Goal: Information Seeking & Learning: Compare options

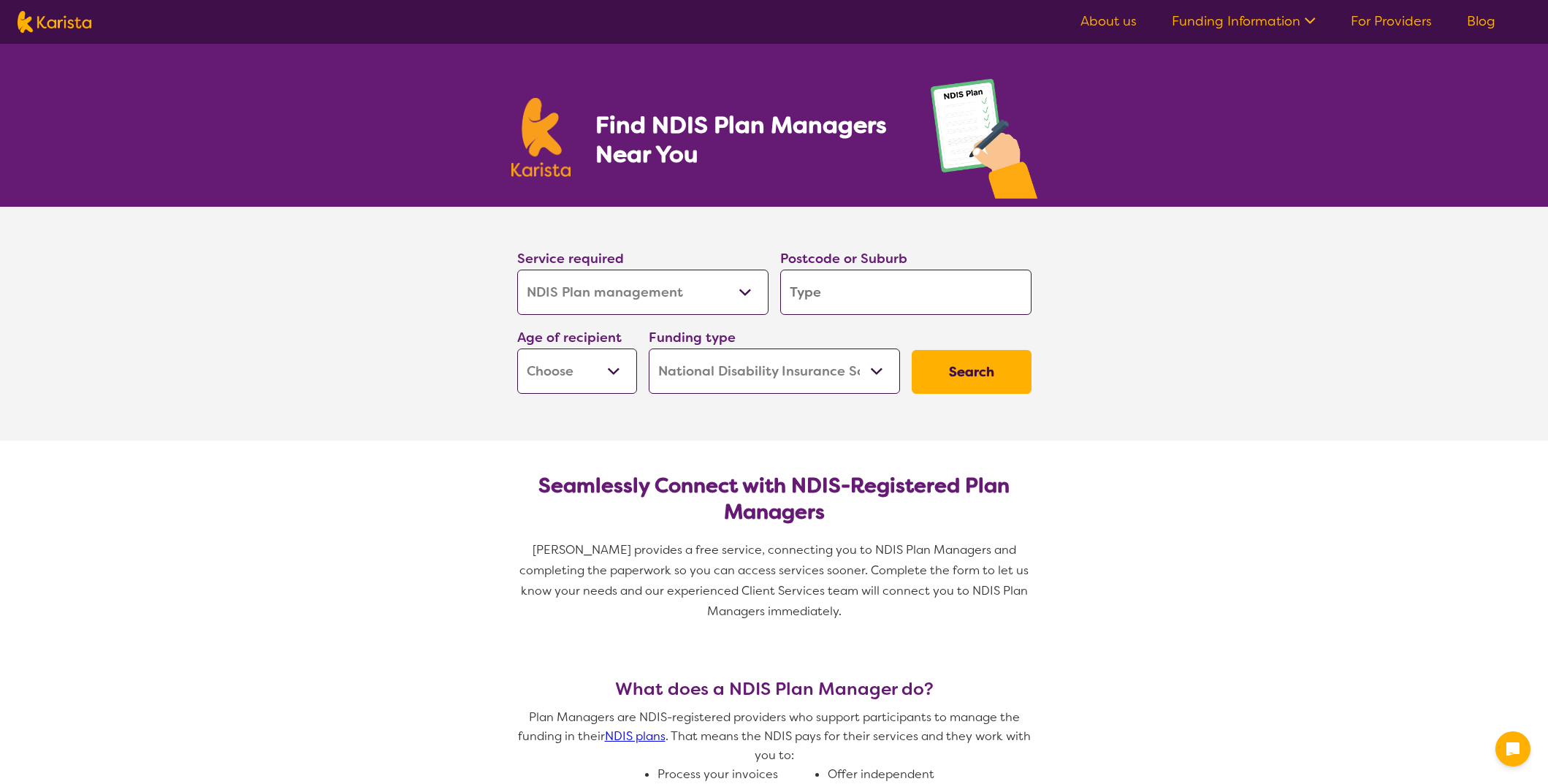
select select "NDIS Plan management"
select select "NDIS"
select select "NDIS Plan management"
select select "NDIS"
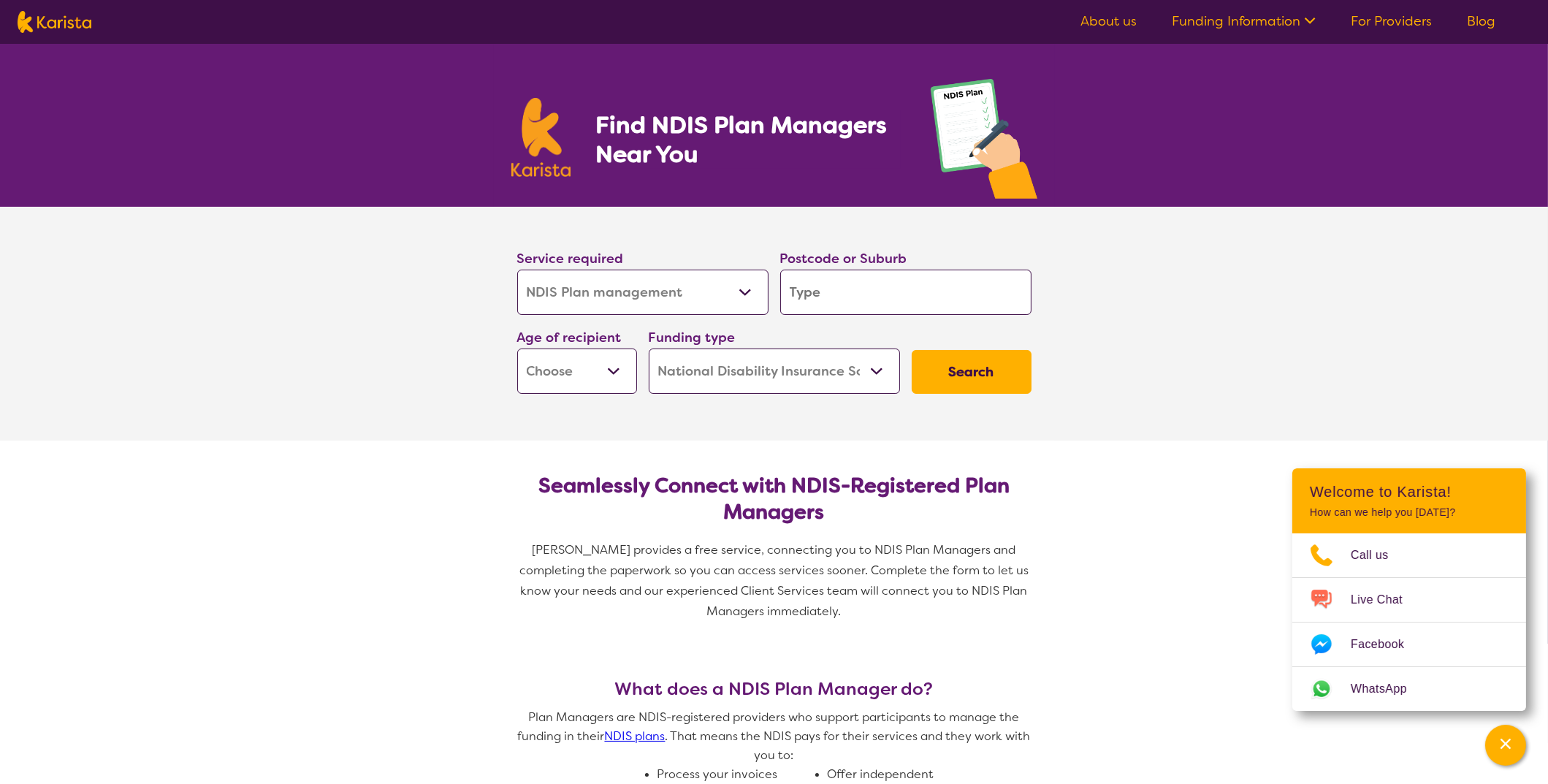
click at [715, 287] on select "Allied Health Assistant Assessment (ADHD or Autism) Behaviour support Counselli…" at bounding box center [643, 292] width 251 height 46
click at [1051, 314] on section "Service required Allied Health Assistant Assessment (ADHD or Autism) Behaviour …" at bounding box center [774, 302] width 561 height 193
click at [683, 298] on select "Allied Health Assistant Assessment (ADHD or Autism) Behaviour support Counselli…" at bounding box center [643, 292] width 251 height 46
click at [518, 269] on select "Allied Health Assistant Assessment (ADHD or Autism) Behaviour support Counselli…" at bounding box center [643, 292] width 251 height 46
click at [821, 309] on input "search" at bounding box center [905, 292] width 251 height 46
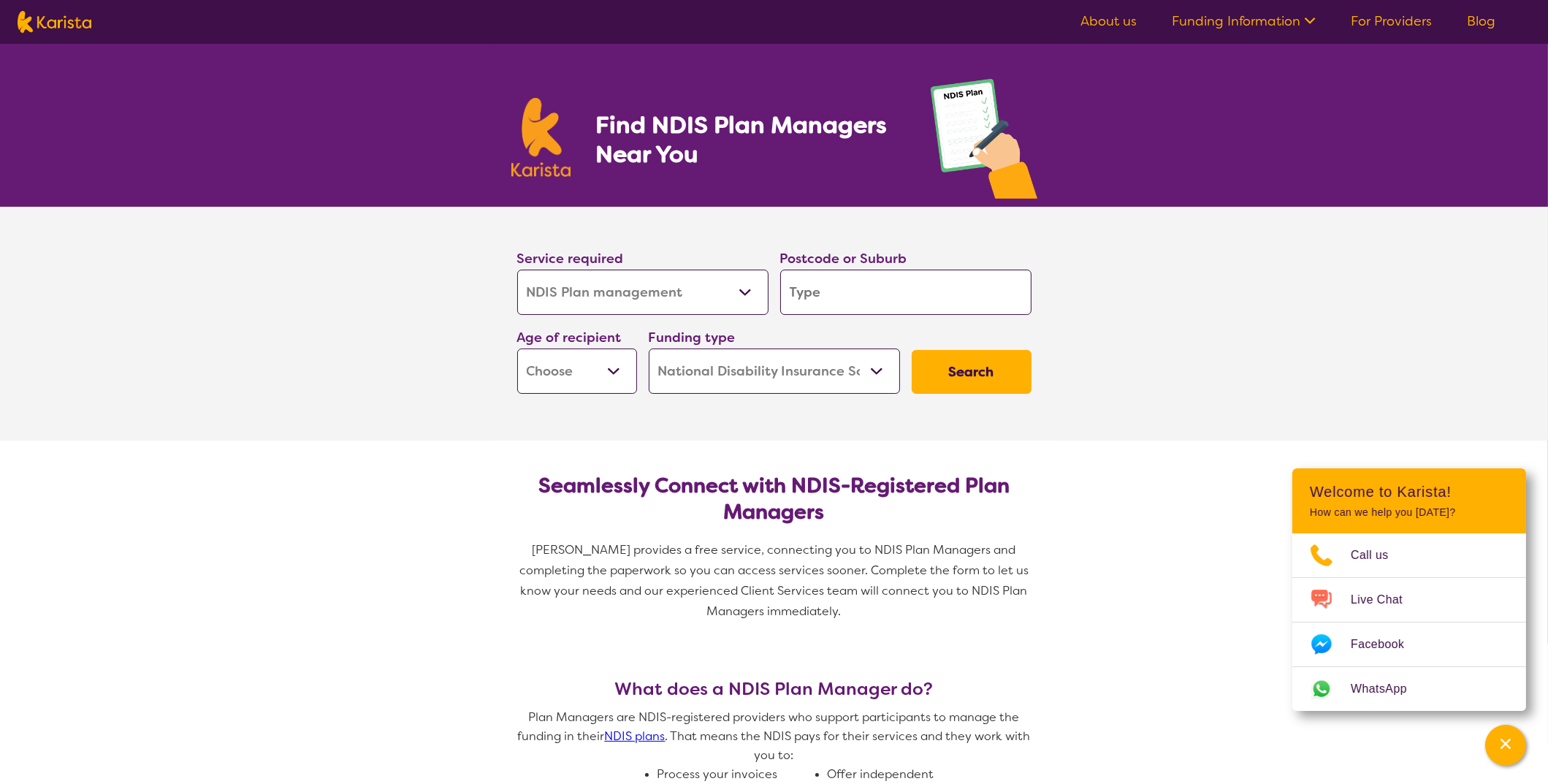
type input "3152"
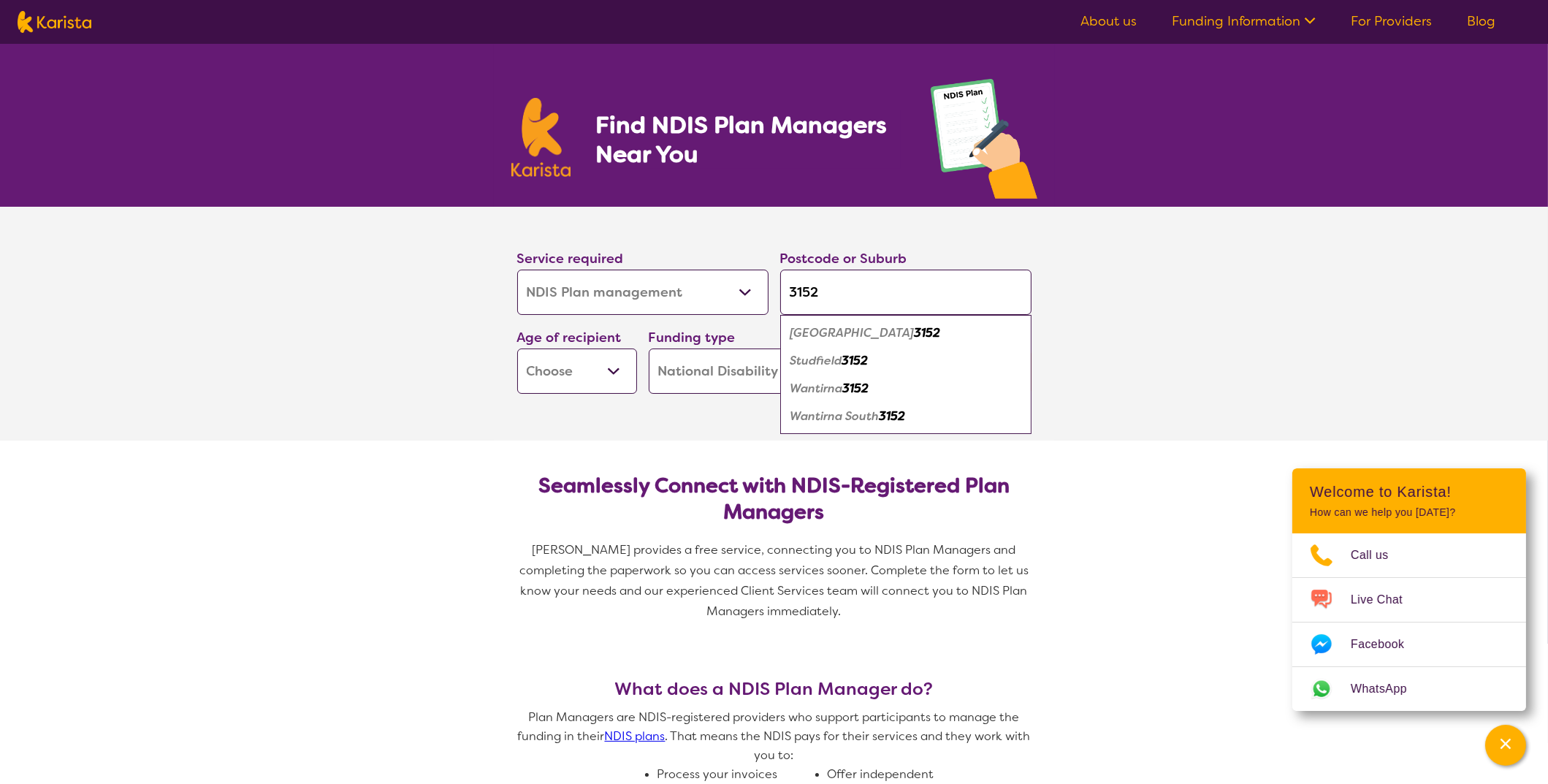
click at [819, 387] on em "Wantirna" at bounding box center [817, 388] width 53 height 16
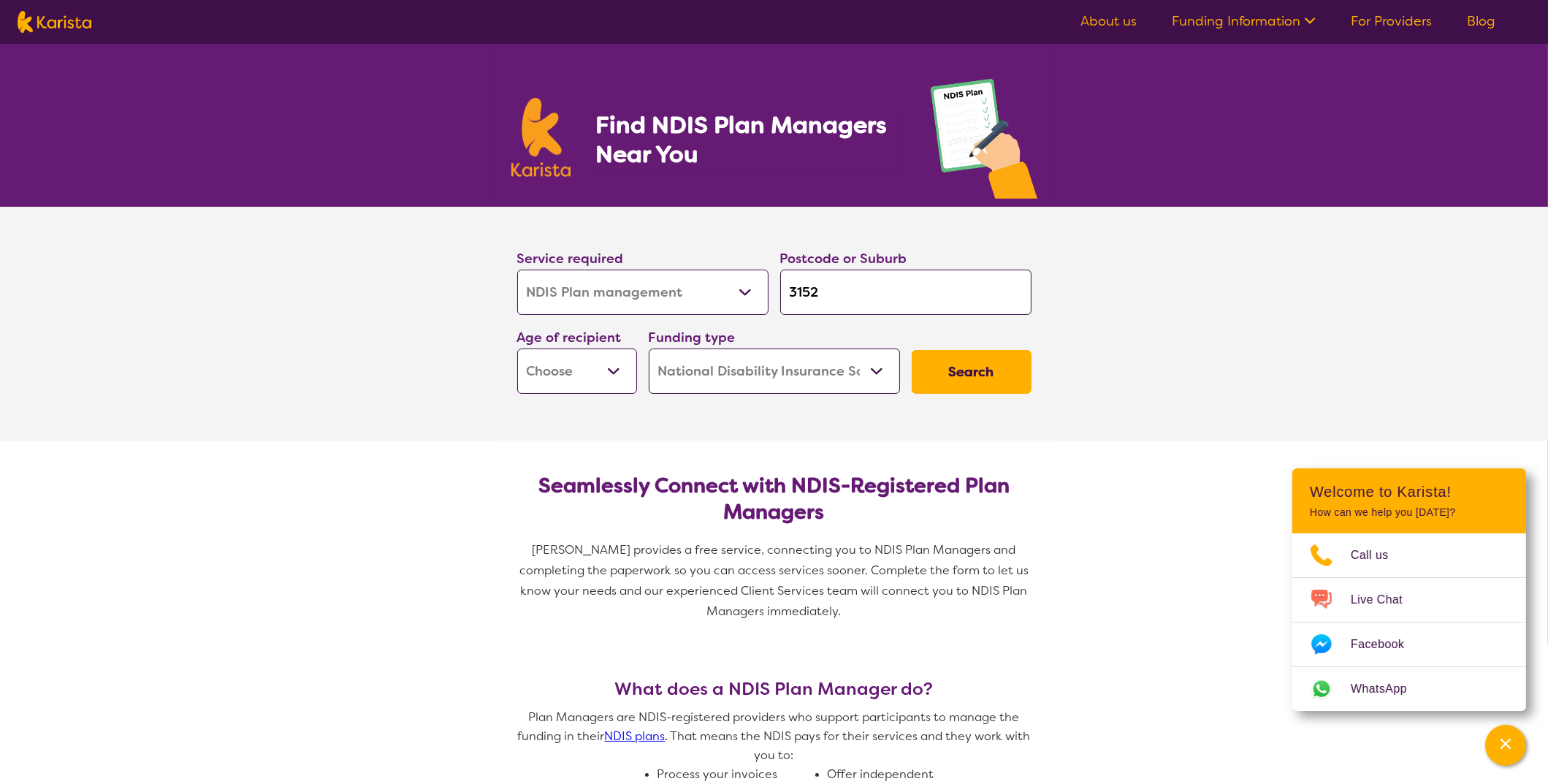
click at [954, 371] on button "Search" at bounding box center [971, 371] width 120 height 44
click at [613, 367] on select "Early Childhood - 0 to 9 Child - 10 to 11 Adolescent - 12 to 17 Adult - 18 to 6…" at bounding box center [577, 371] width 120 height 46
select select "AD"
click at [518, 349] on select "Early Childhood - 0 to 9 Child - 10 to 11 Adolescent - 12 to 17 Adult - 18 to 6…" at bounding box center [577, 371] width 120 height 46
select select "AD"
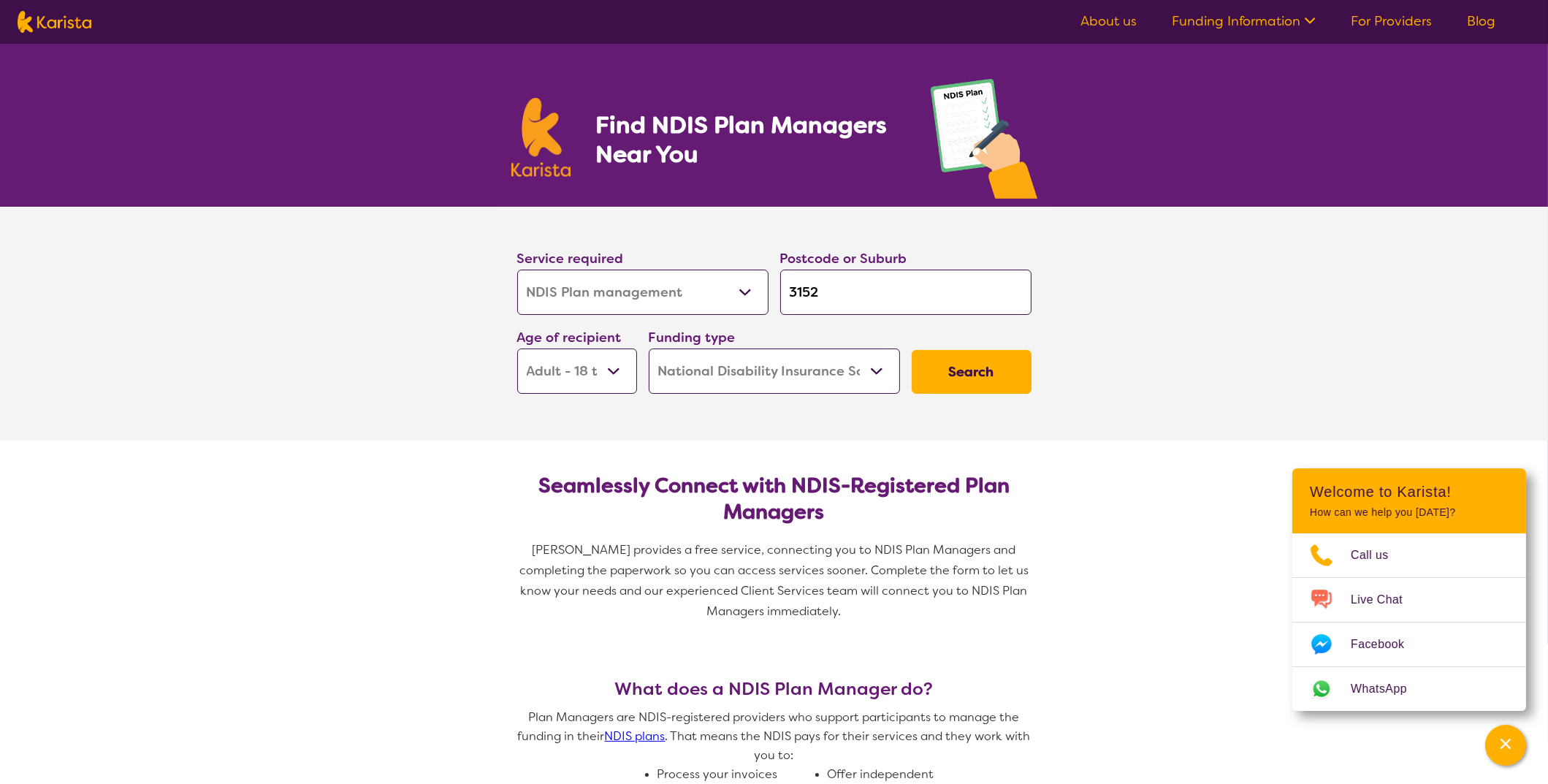
click at [978, 375] on button "Search" at bounding box center [971, 371] width 120 height 44
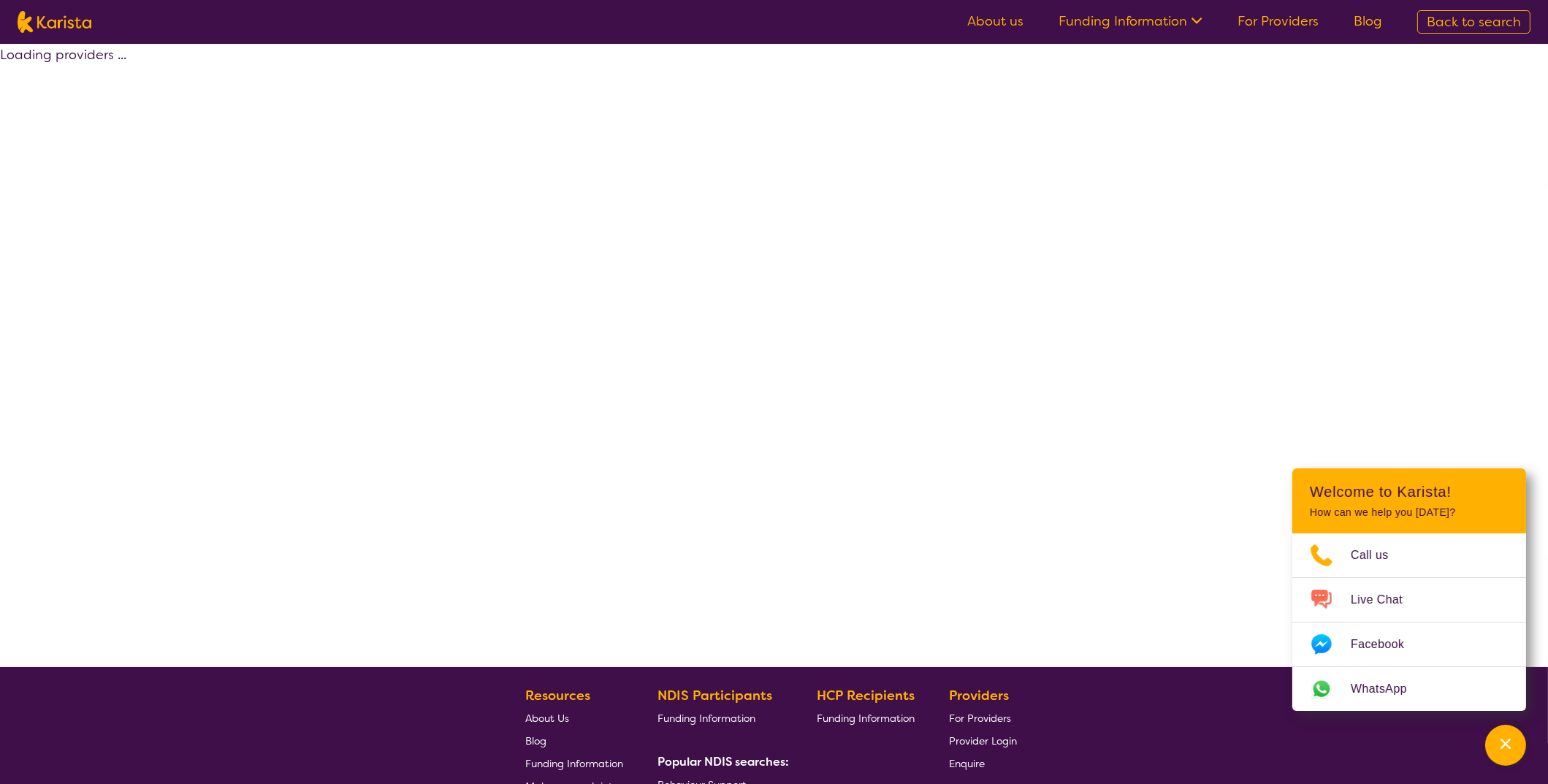
select select "by_score"
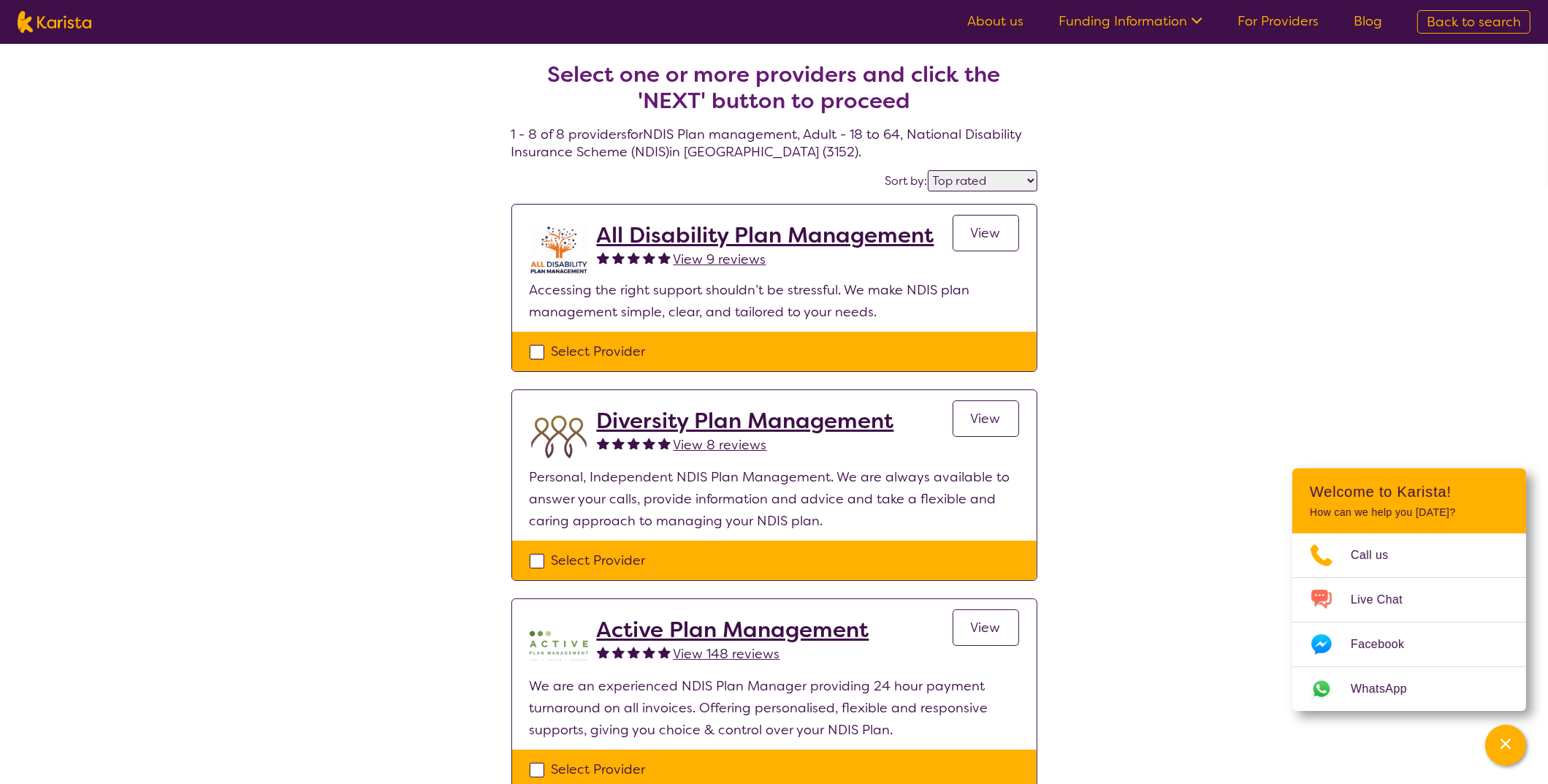
click at [986, 232] on span "View" at bounding box center [986, 233] width 30 height 17
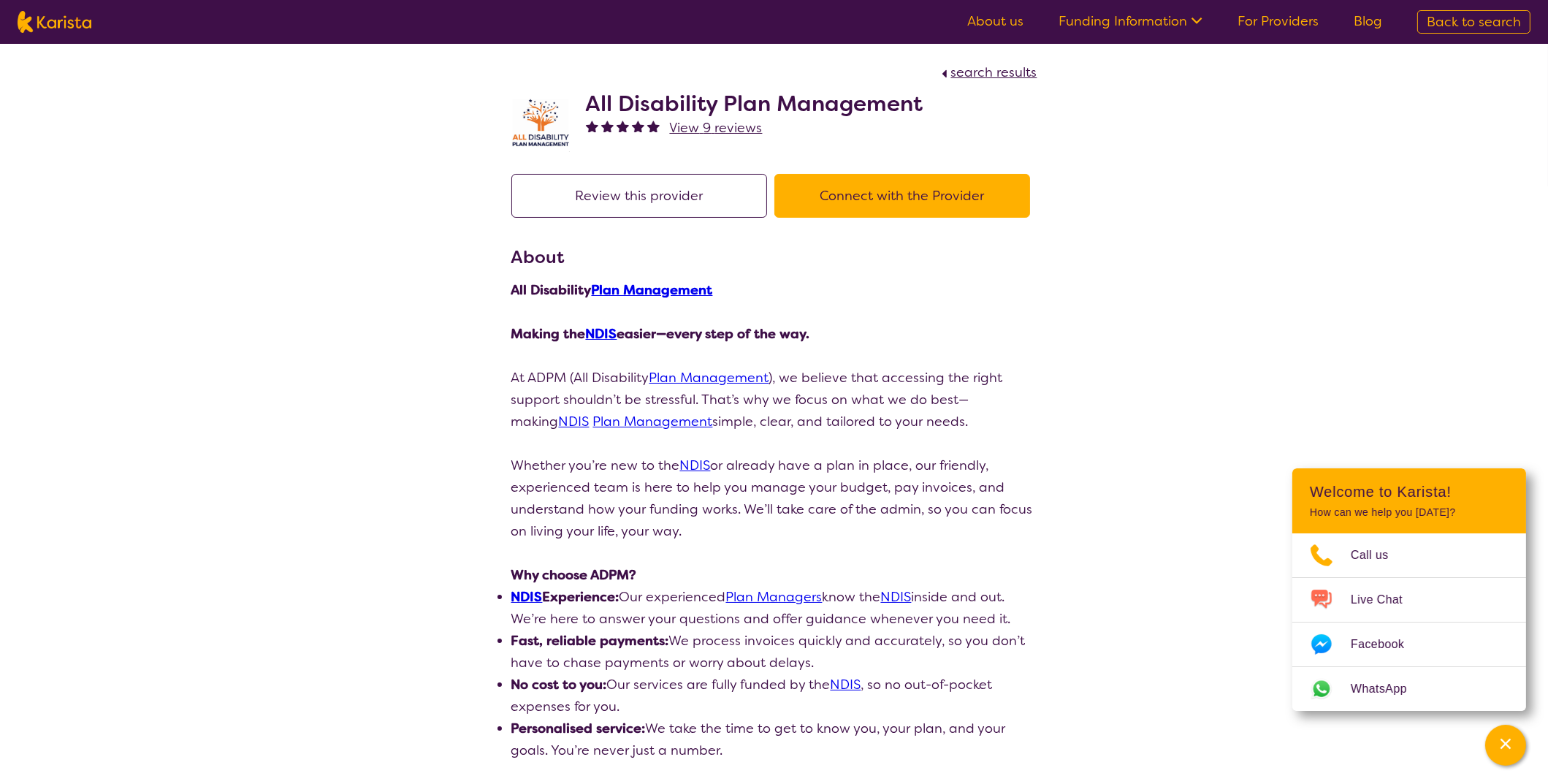
click at [891, 203] on button "Connect with the Provider" at bounding box center [902, 195] width 256 height 44
drag, startPoint x: 924, startPoint y: 108, endPoint x: 578, endPoint y: 89, distance: 346.5
click at [578, 89] on div "All Disability Plan Management View 9 reviews" at bounding box center [774, 120] width 526 height 73
copy h2 "All Disability Plan Management"
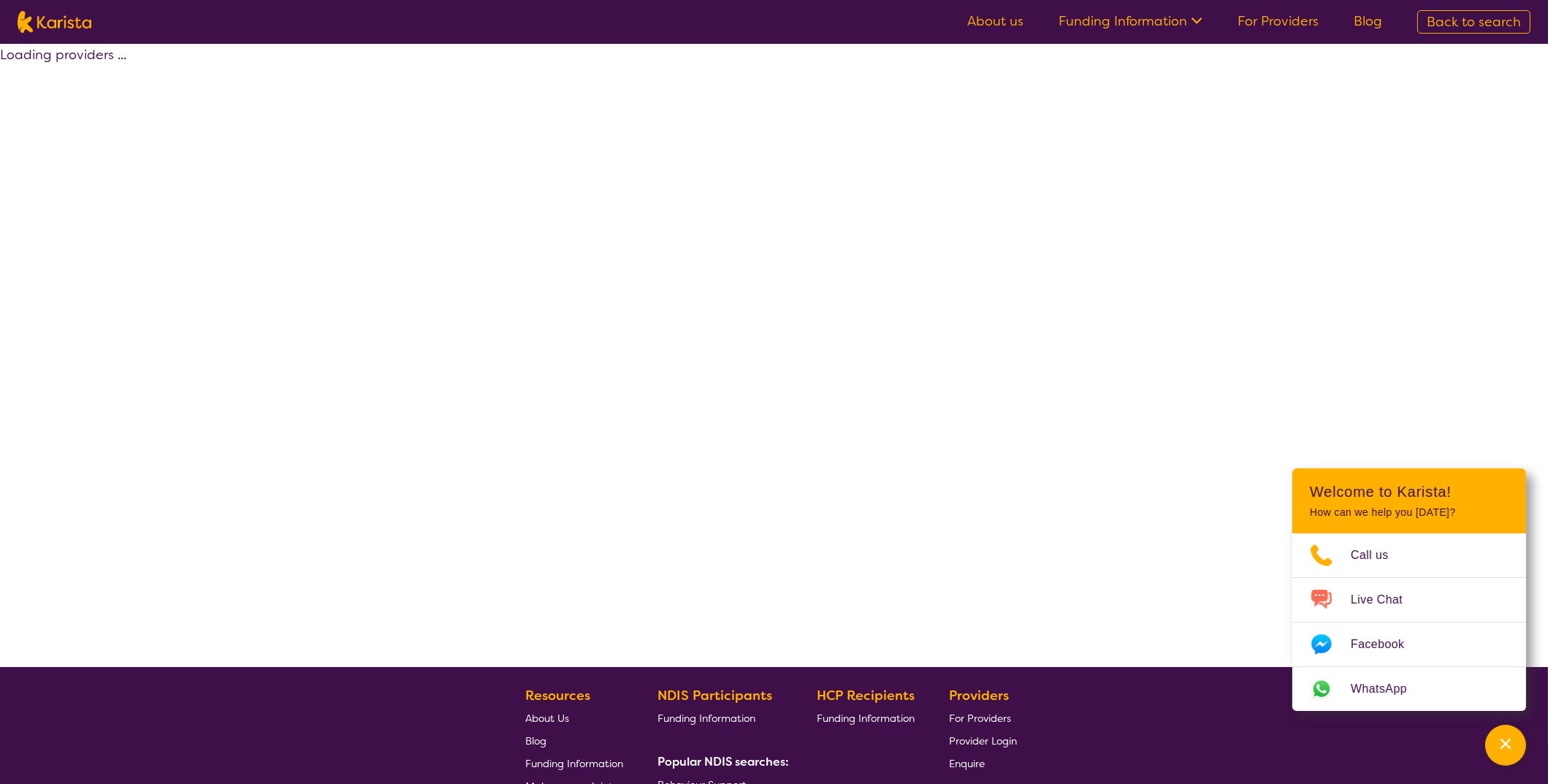
select select "by_score"
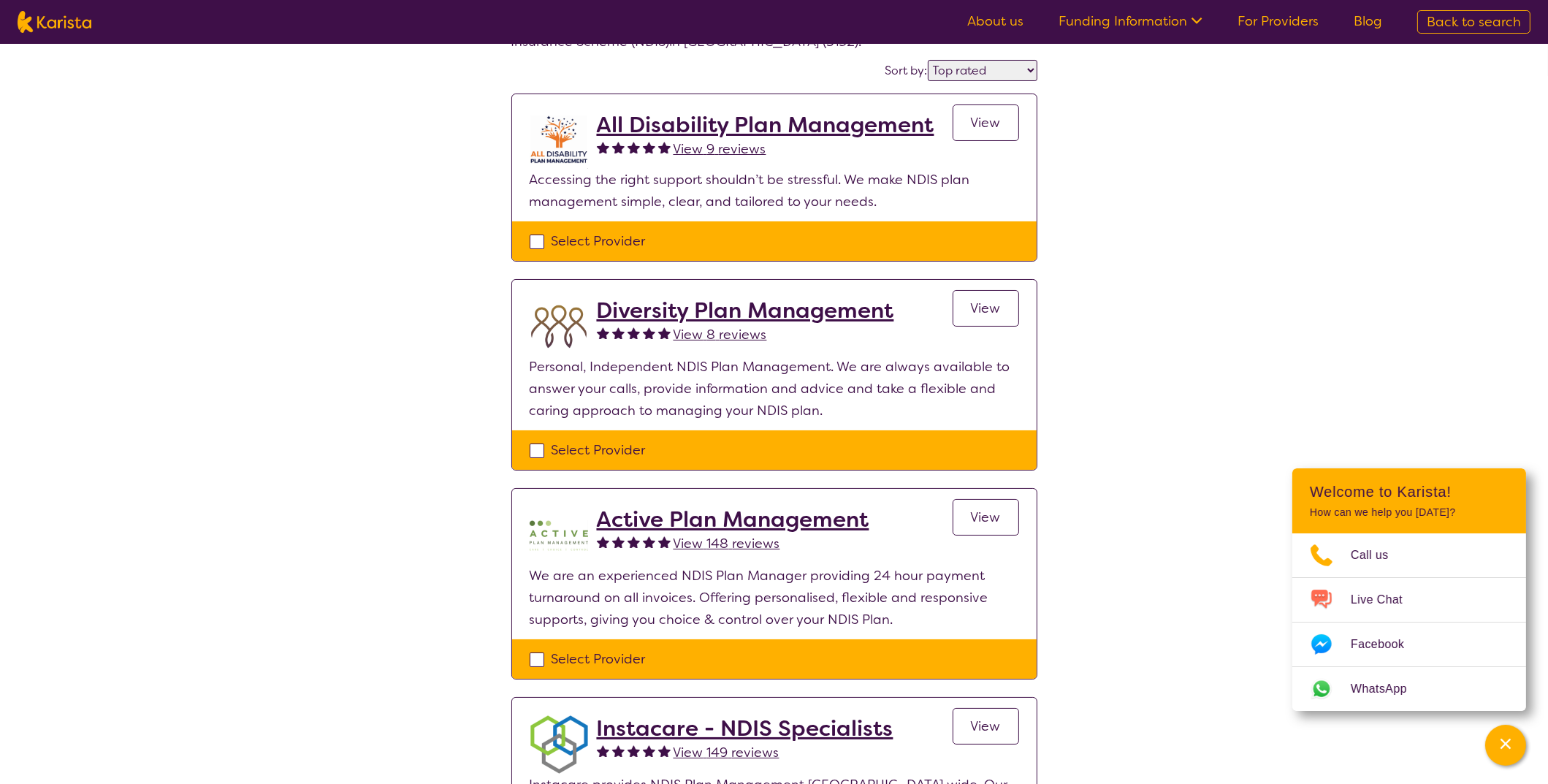
scroll to position [145, 0]
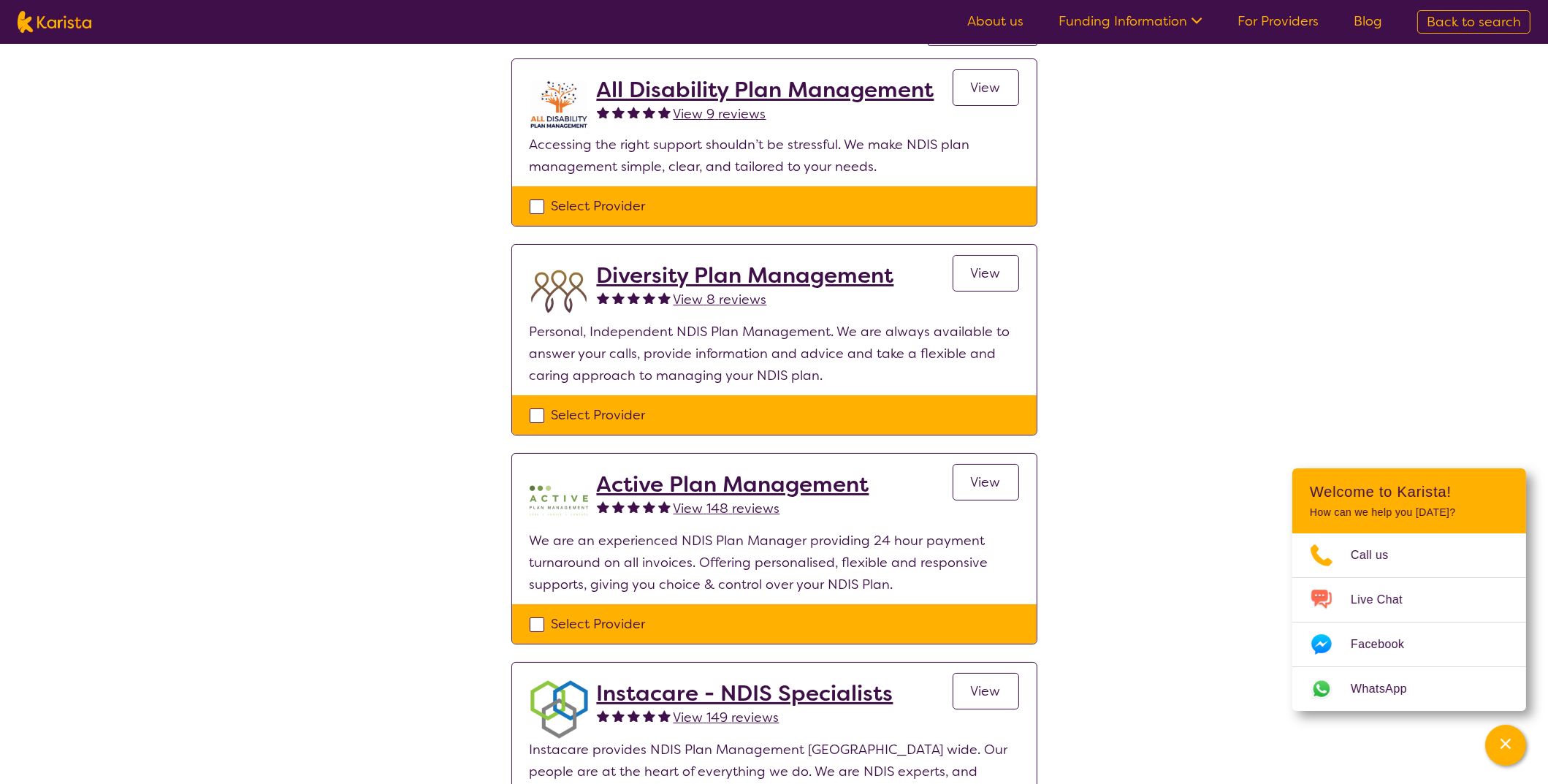
click at [839, 272] on h2 "Diversity Plan Management" at bounding box center [746, 275] width 298 height 26
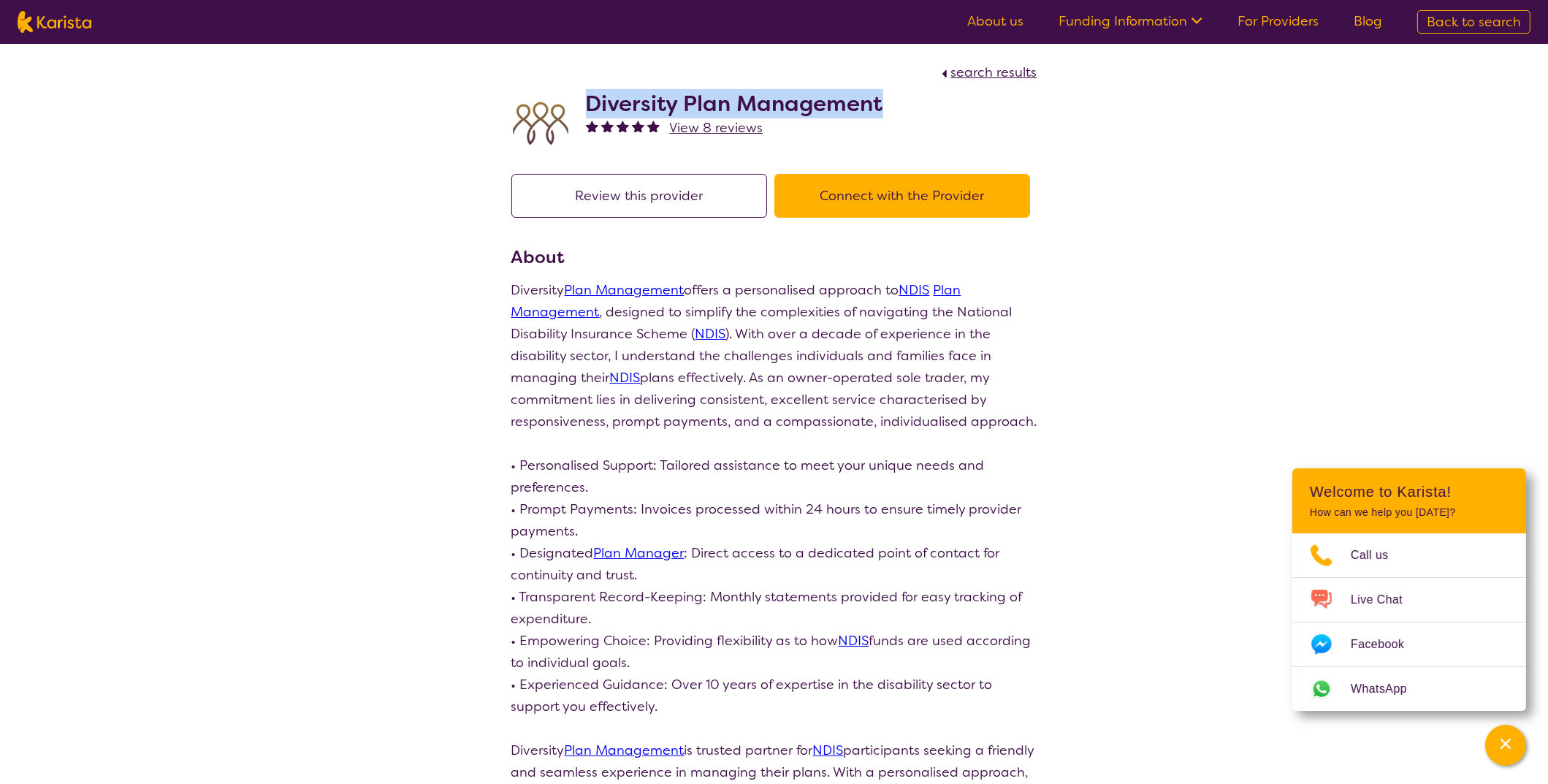
drag, startPoint x: 898, startPoint y: 109, endPoint x: 591, endPoint y: 89, distance: 307.7
click at [591, 89] on div "Diversity Plan Management View 8 reviews" at bounding box center [774, 120] width 526 height 73
copy h2 "Diversity Plan Management"
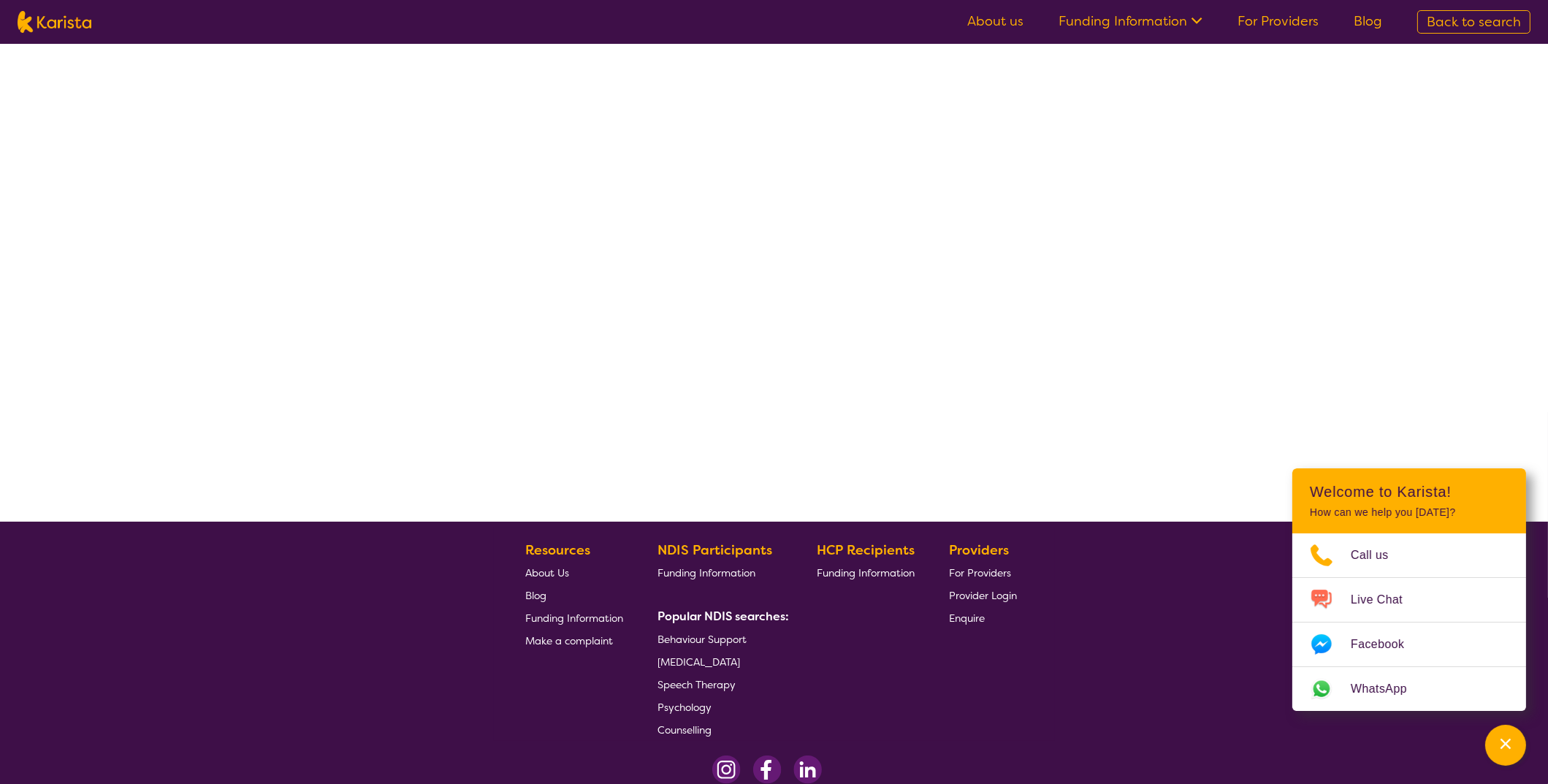
select select "by_score"
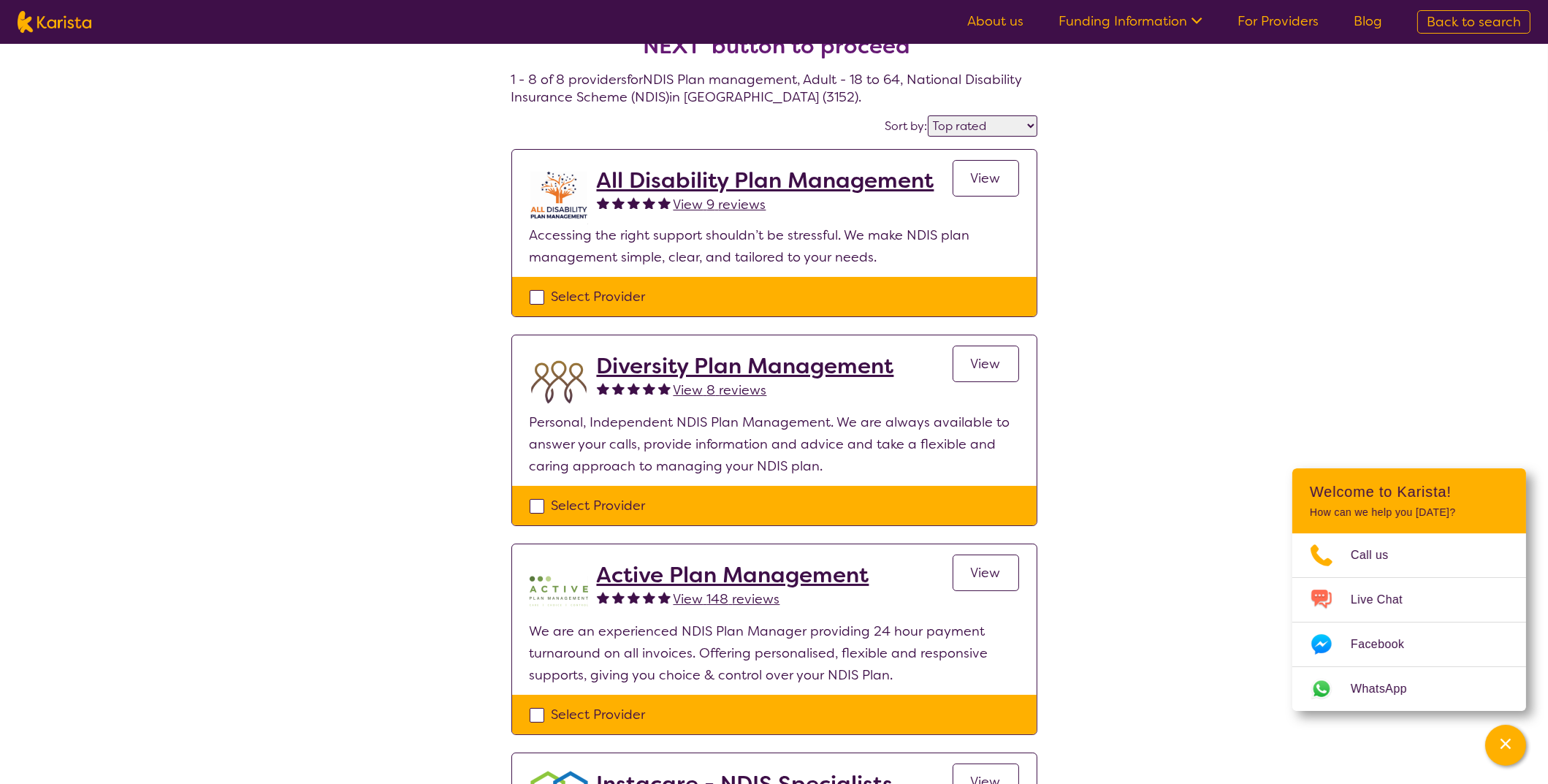
scroll to position [0, 0]
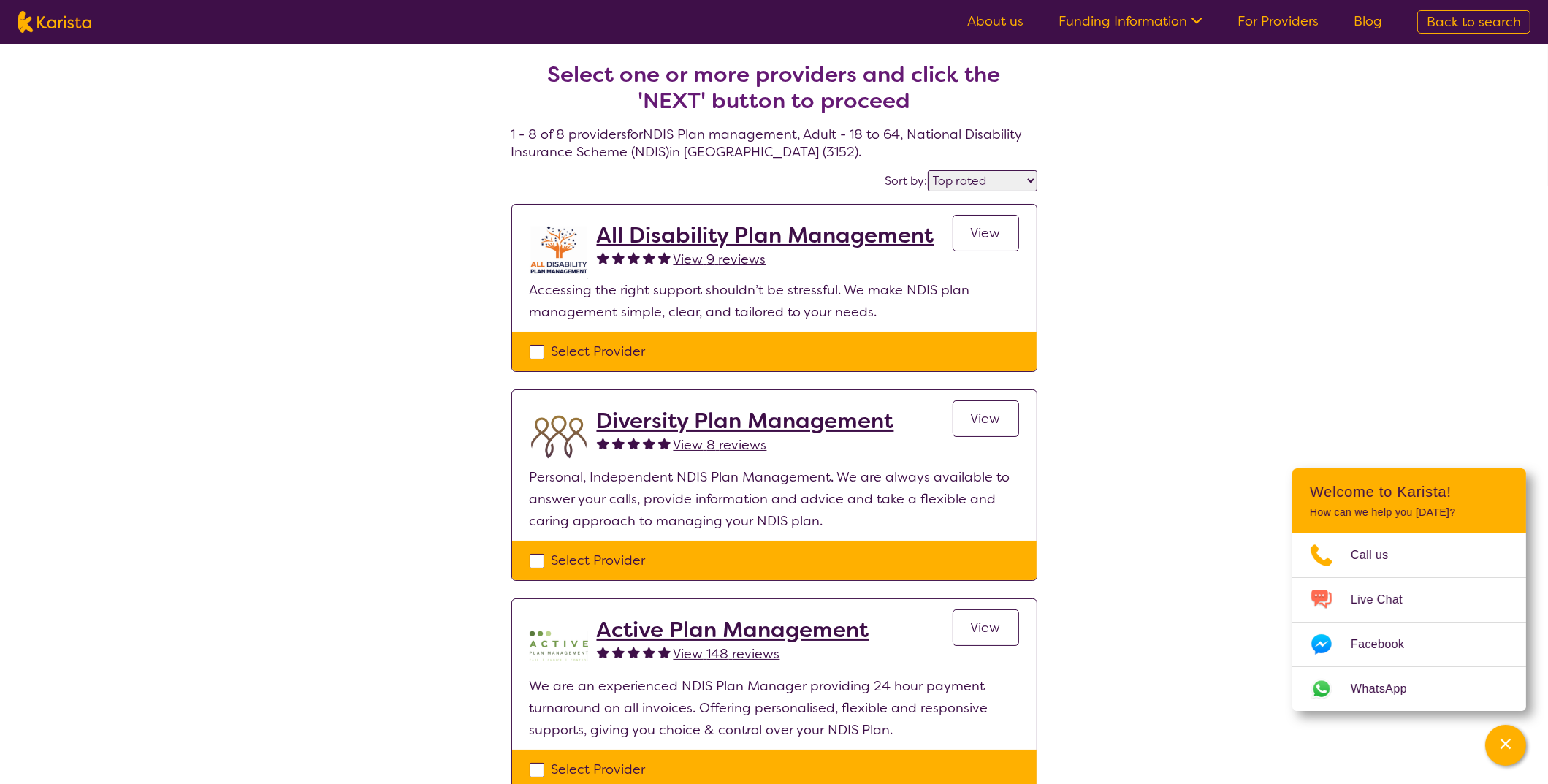
select select "NDIS Plan management"
select select "AD"
select select "NDIS"
select select "NDIS Plan management"
select select "AD"
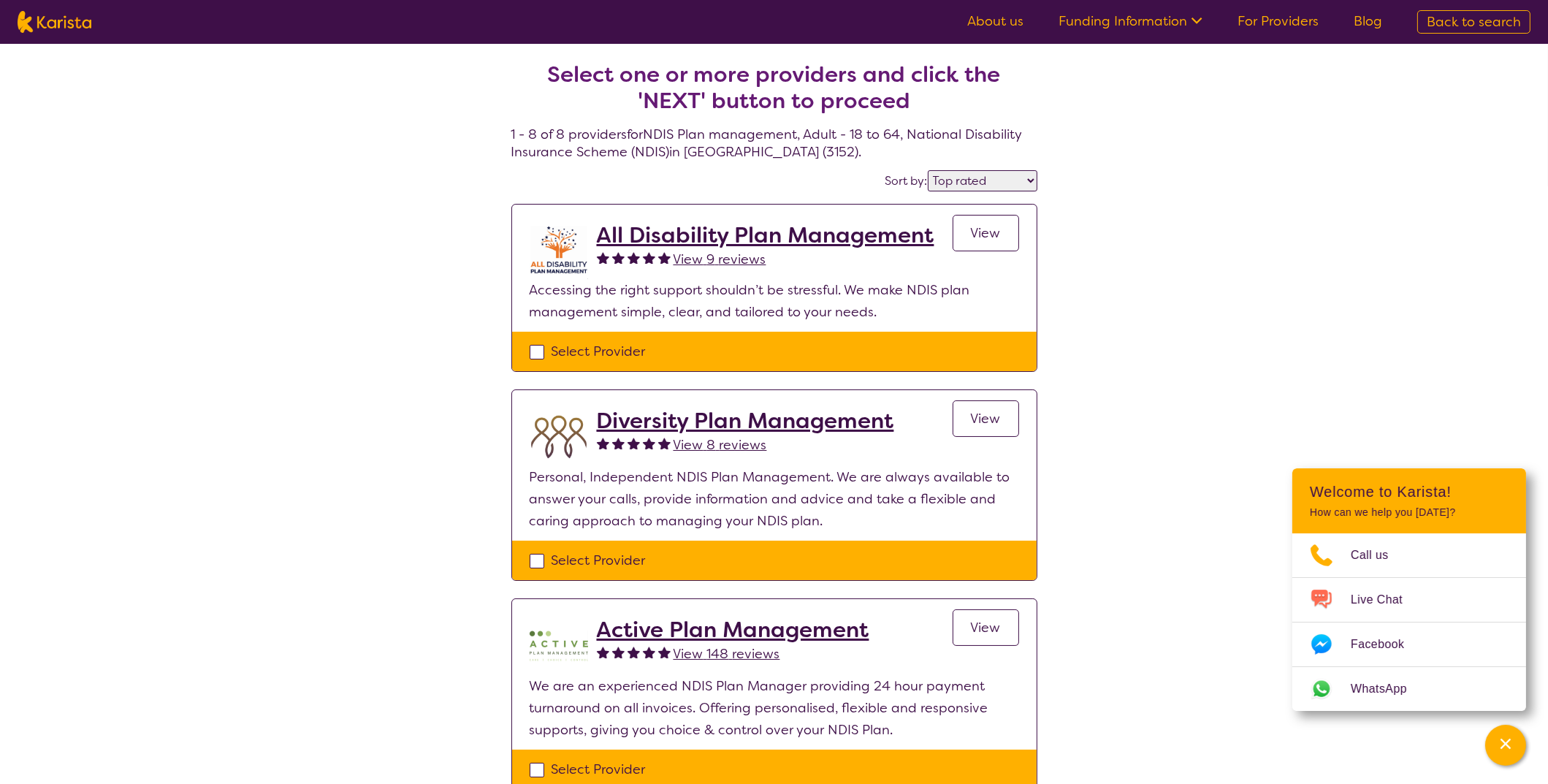
select select "NDIS"
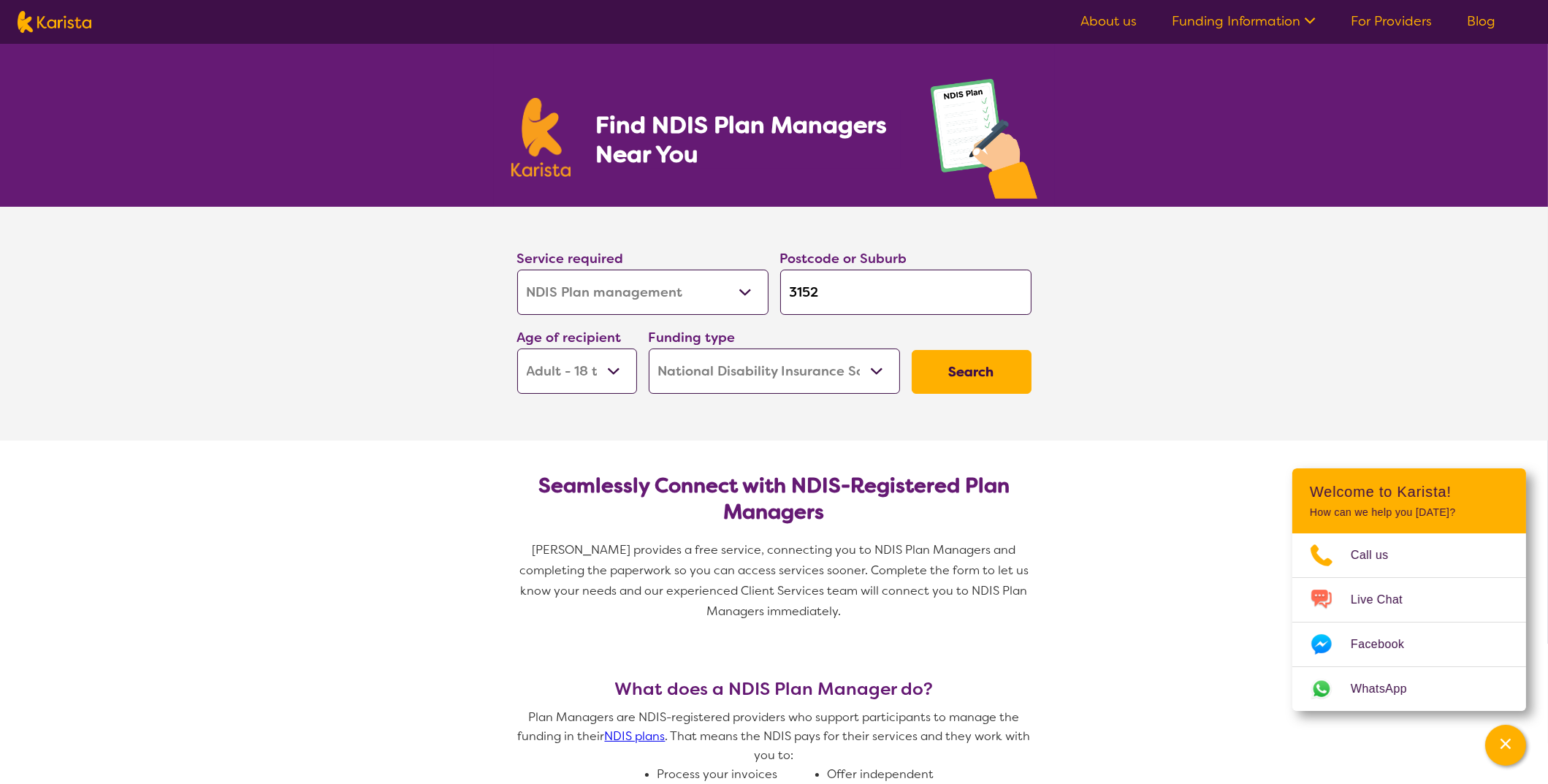
click at [674, 284] on select "Allied Health Assistant Assessment (ADHD or Autism) Behaviour support Counselli…" at bounding box center [643, 292] width 251 height 46
select select "NDIS Support Coordination"
click at [518, 269] on select "Allied Health Assistant Assessment (ADHD or Autism) Behaviour support Counselli…" at bounding box center [643, 292] width 251 height 46
select select "NDIS Support Coordination"
drag, startPoint x: 870, startPoint y: 298, endPoint x: 775, endPoint y: 296, distance: 95.0
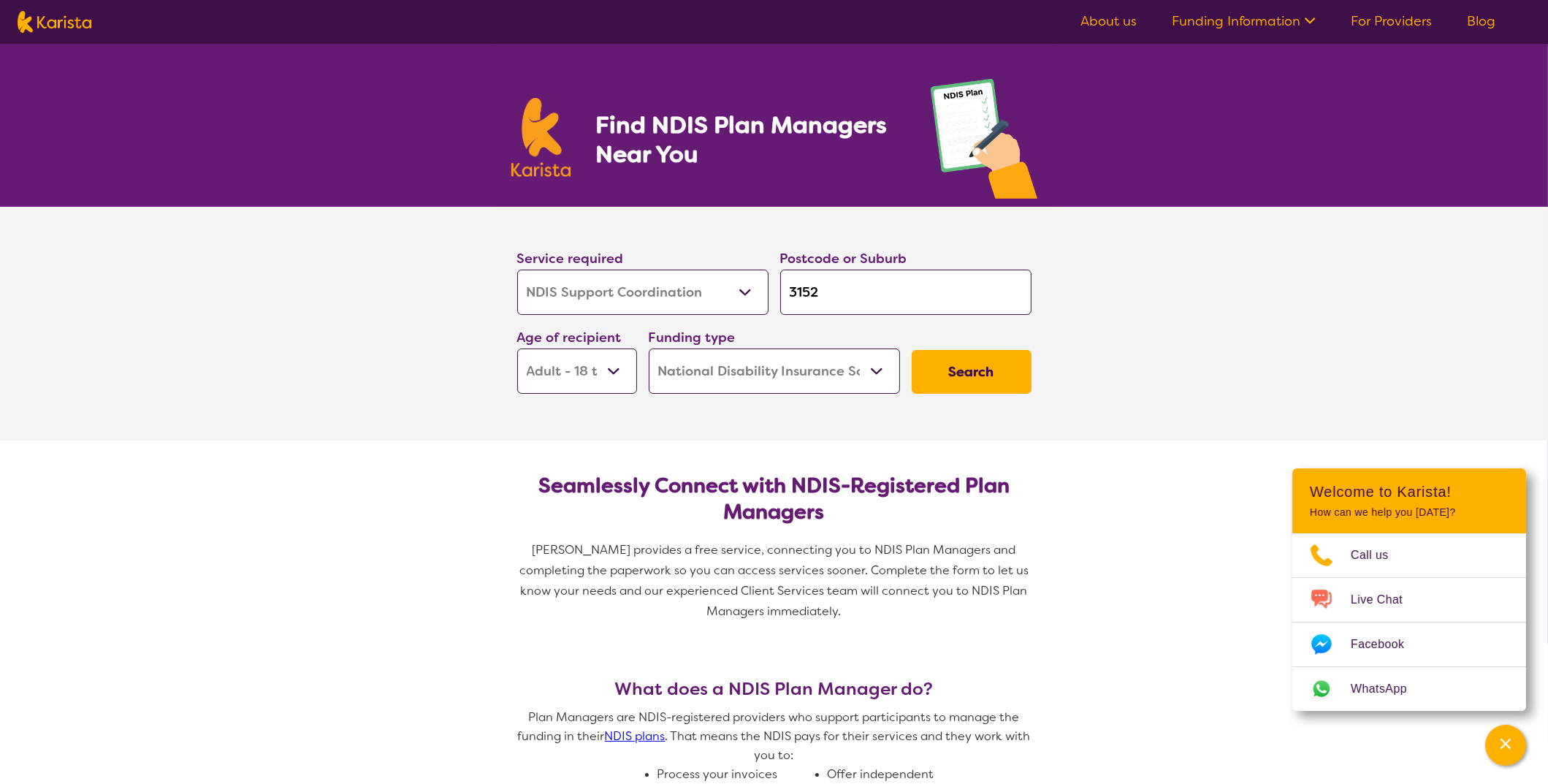
click at [775, 296] on div "Postcode or Suburb 3152" at bounding box center [905, 281] width 263 height 78
type input "V"
type input "3"
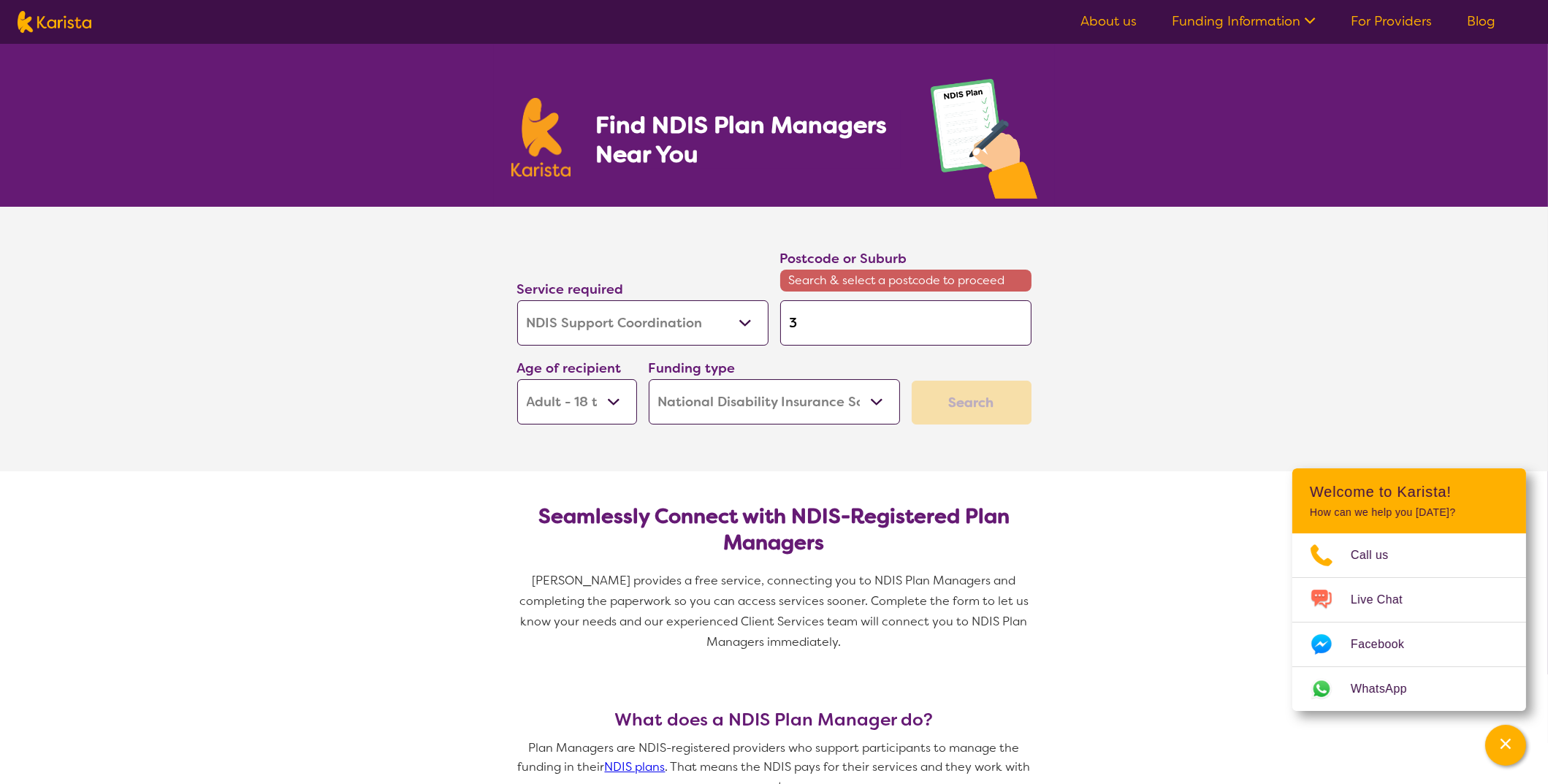
type input "31"
type input "315"
type input "3152"
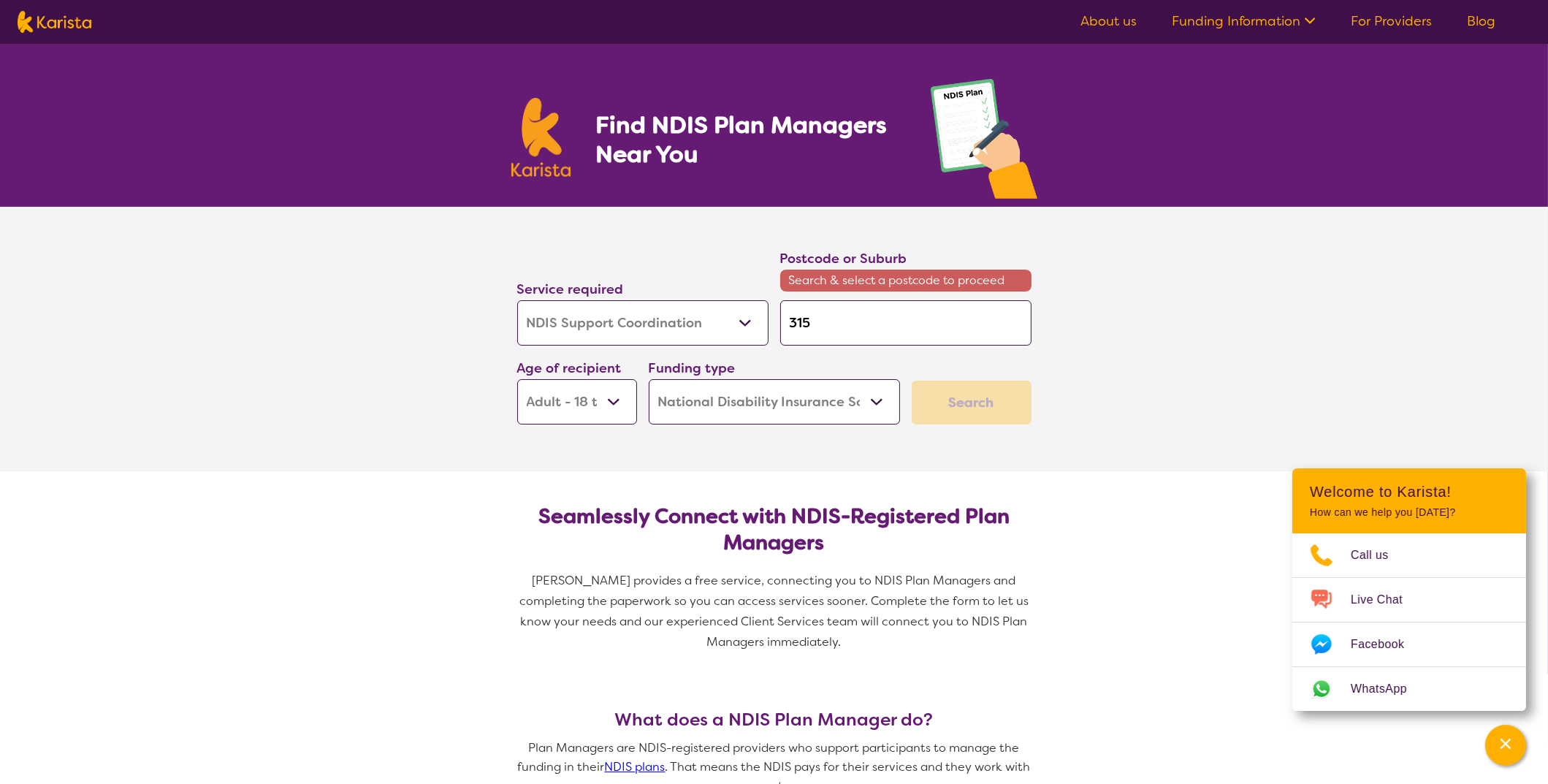
type input "3152"
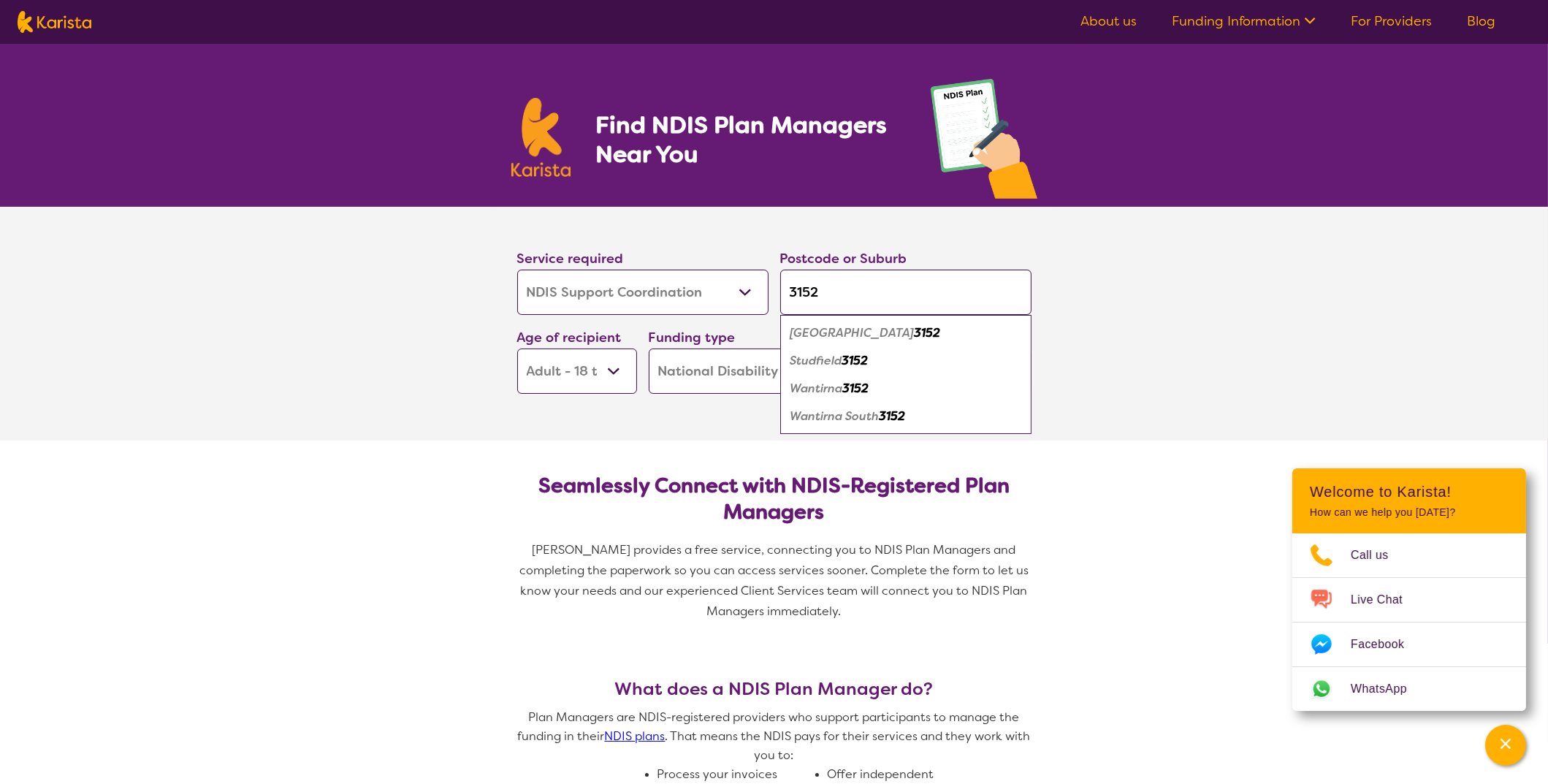
click at [811, 390] on em "Wantirna" at bounding box center [817, 388] width 53 height 16
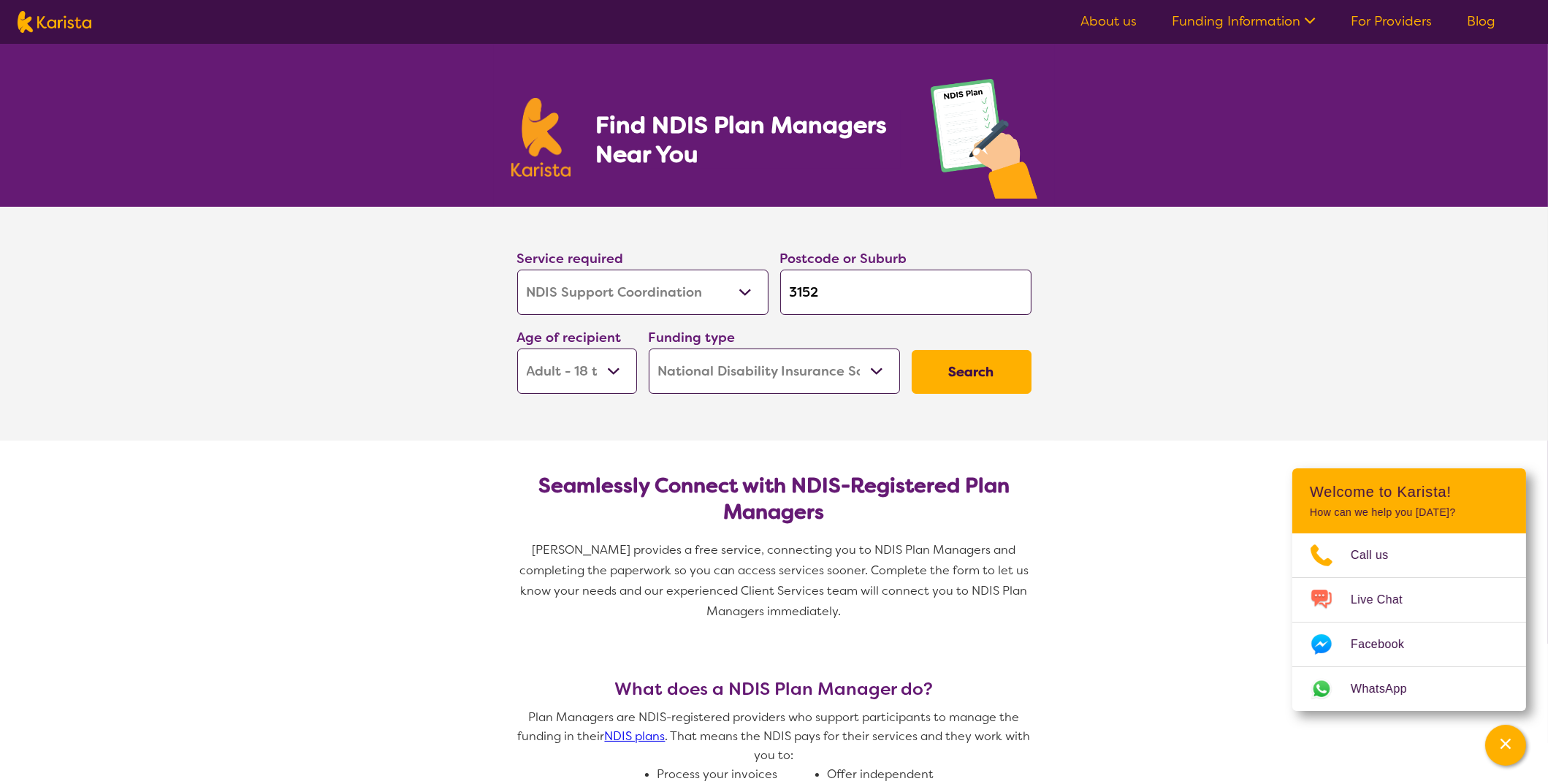
click at [957, 371] on button "Search" at bounding box center [971, 371] width 120 height 44
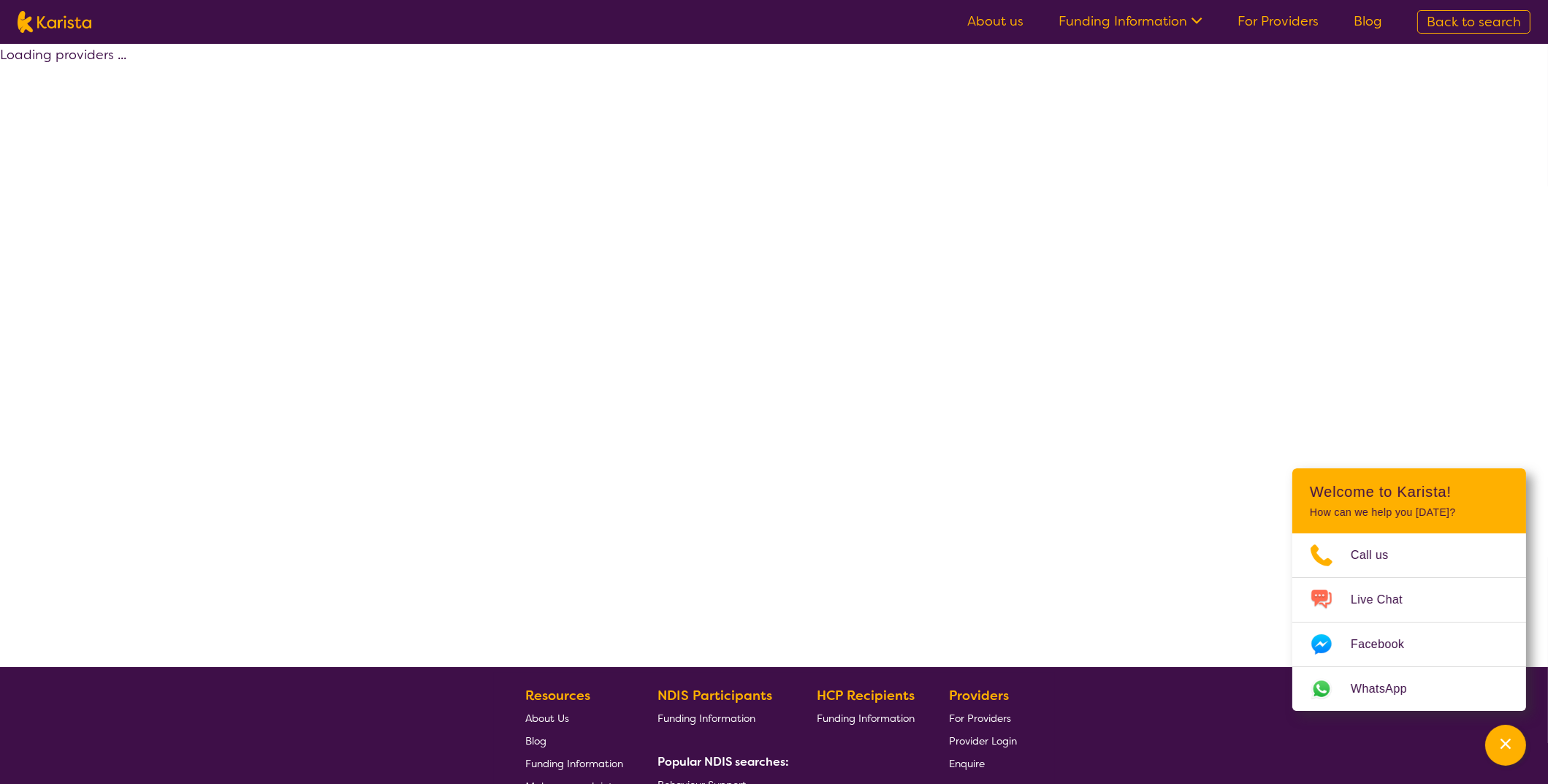
select select "by_score"
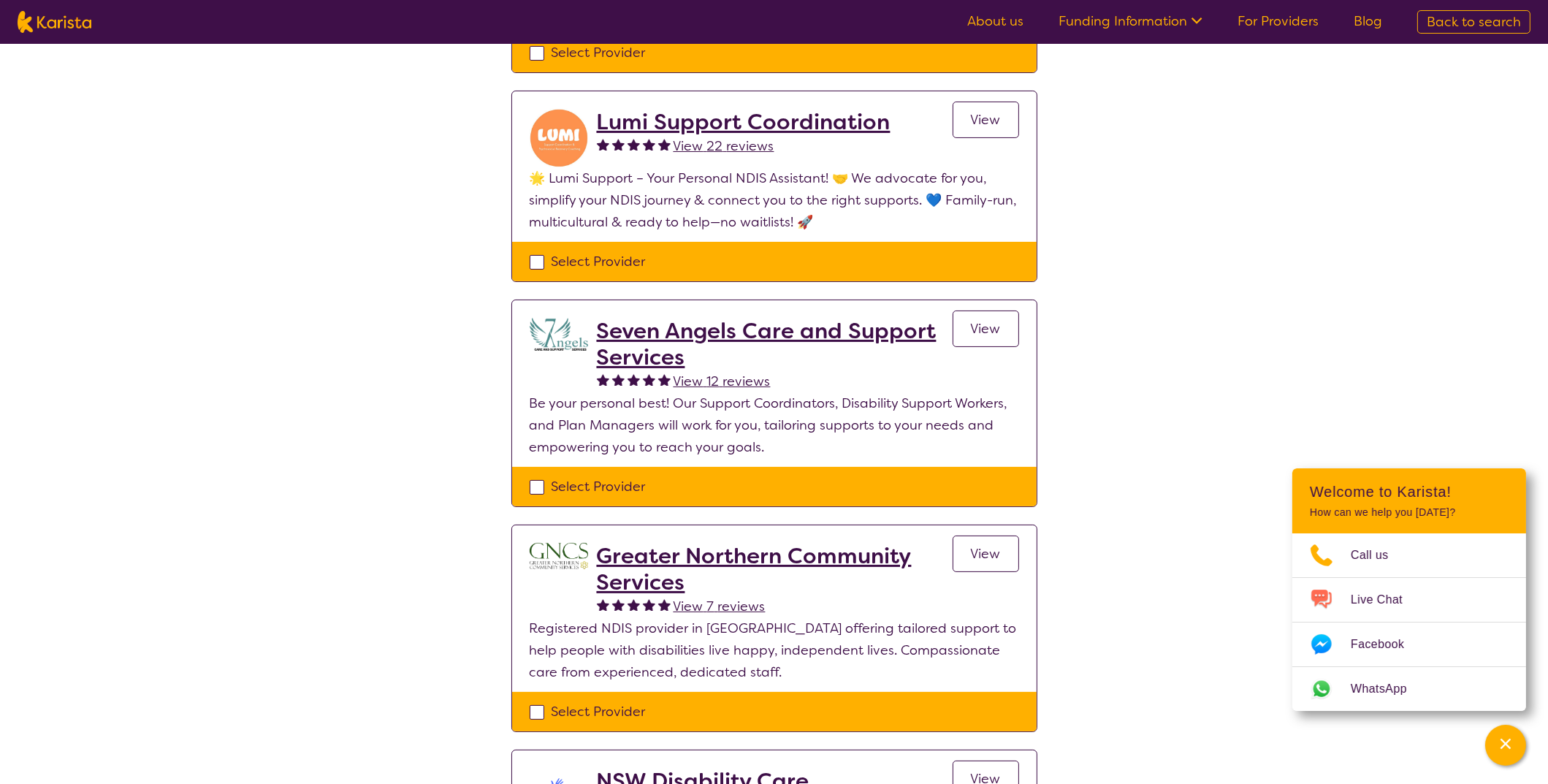
scroll to position [364, 0]
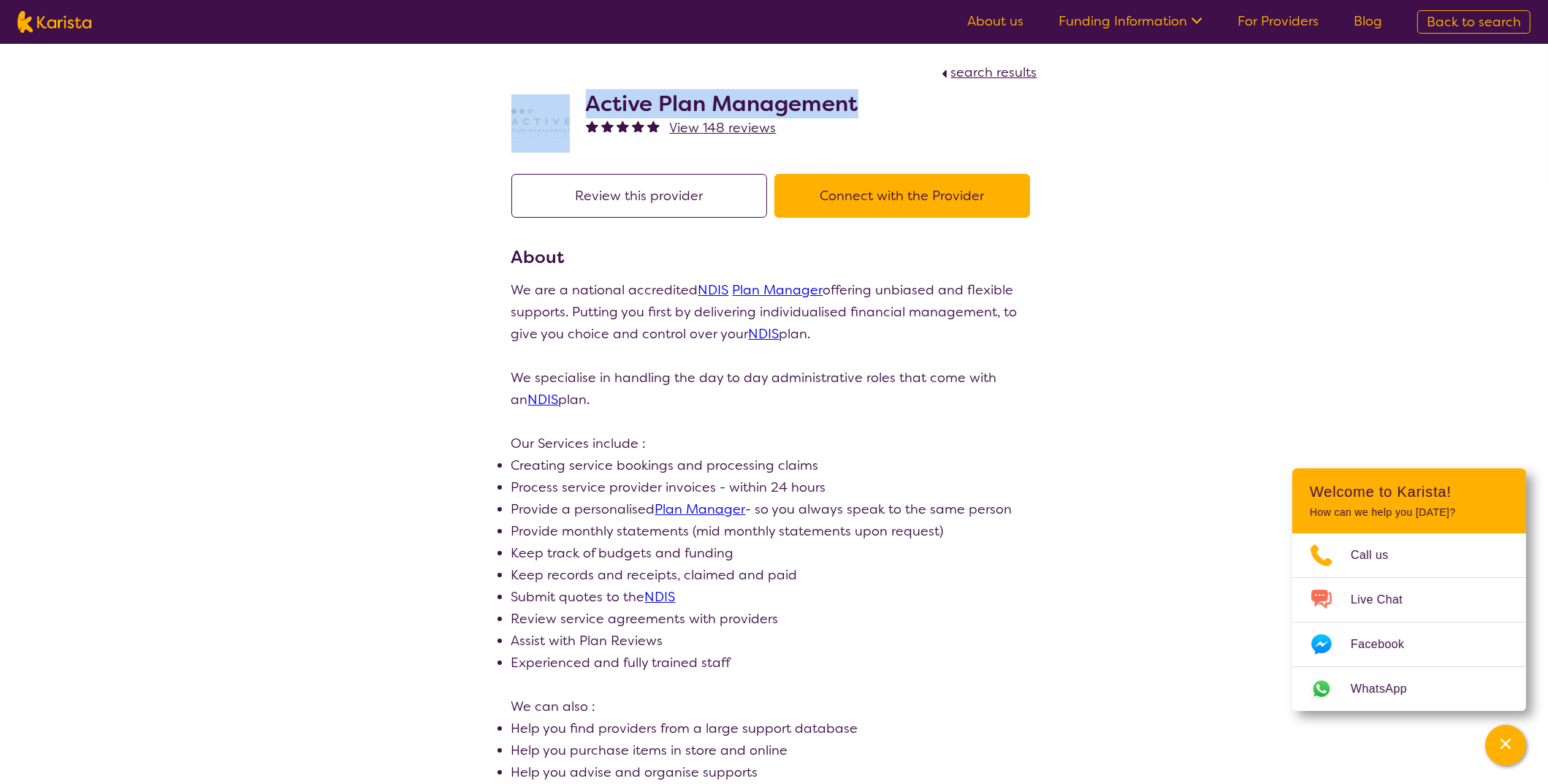
drag, startPoint x: 908, startPoint y: 99, endPoint x: 566, endPoint y: 104, distance: 342.0
click at [566, 104] on div "Active Plan Management View 148 reviews" at bounding box center [774, 120] width 526 height 73
copy div "Active Plan Management"
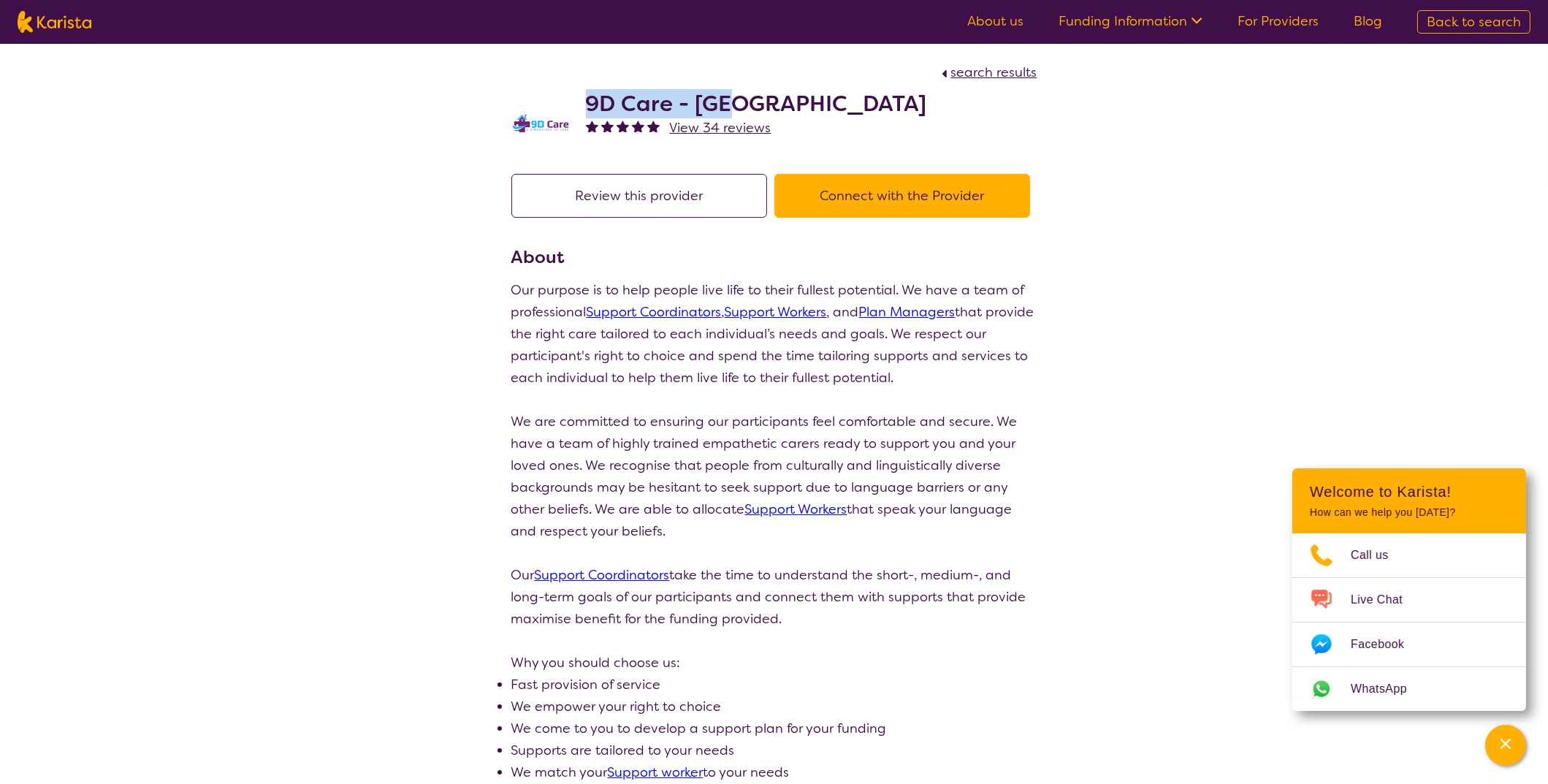
drag, startPoint x: 744, startPoint y: 100, endPoint x: 584, endPoint y: 103, distance: 160.0
click at [584, 103] on div "9D Care - VIC View 34 reviews" at bounding box center [774, 120] width 526 height 73
copy h2 "9D Care - VIC"
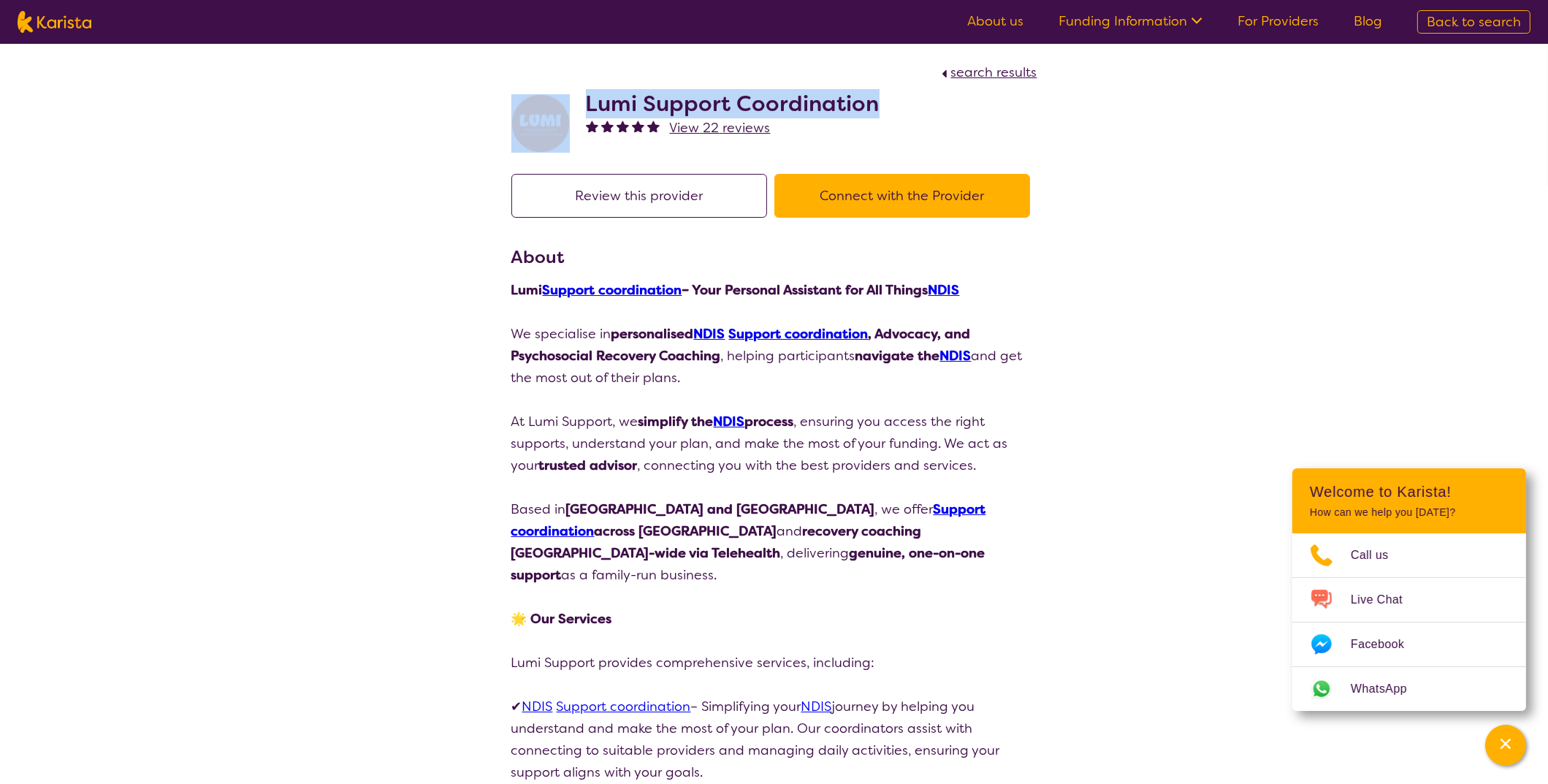
drag, startPoint x: 885, startPoint y: 110, endPoint x: 572, endPoint y: 99, distance: 313.2
click at [572, 99] on div "Lumi Support Coordination View 22 reviews" at bounding box center [774, 120] width 526 height 73
copy div "Lumi Support Coordination"
click at [942, 112] on div "Lumi Support Coordination View 22 reviews" at bounding box center [774, 120] width 526 height 73
drag, startPoint x: 898, startPoint y: 104, endPoint x: 580, endPoint y: 101, distance: 318.0
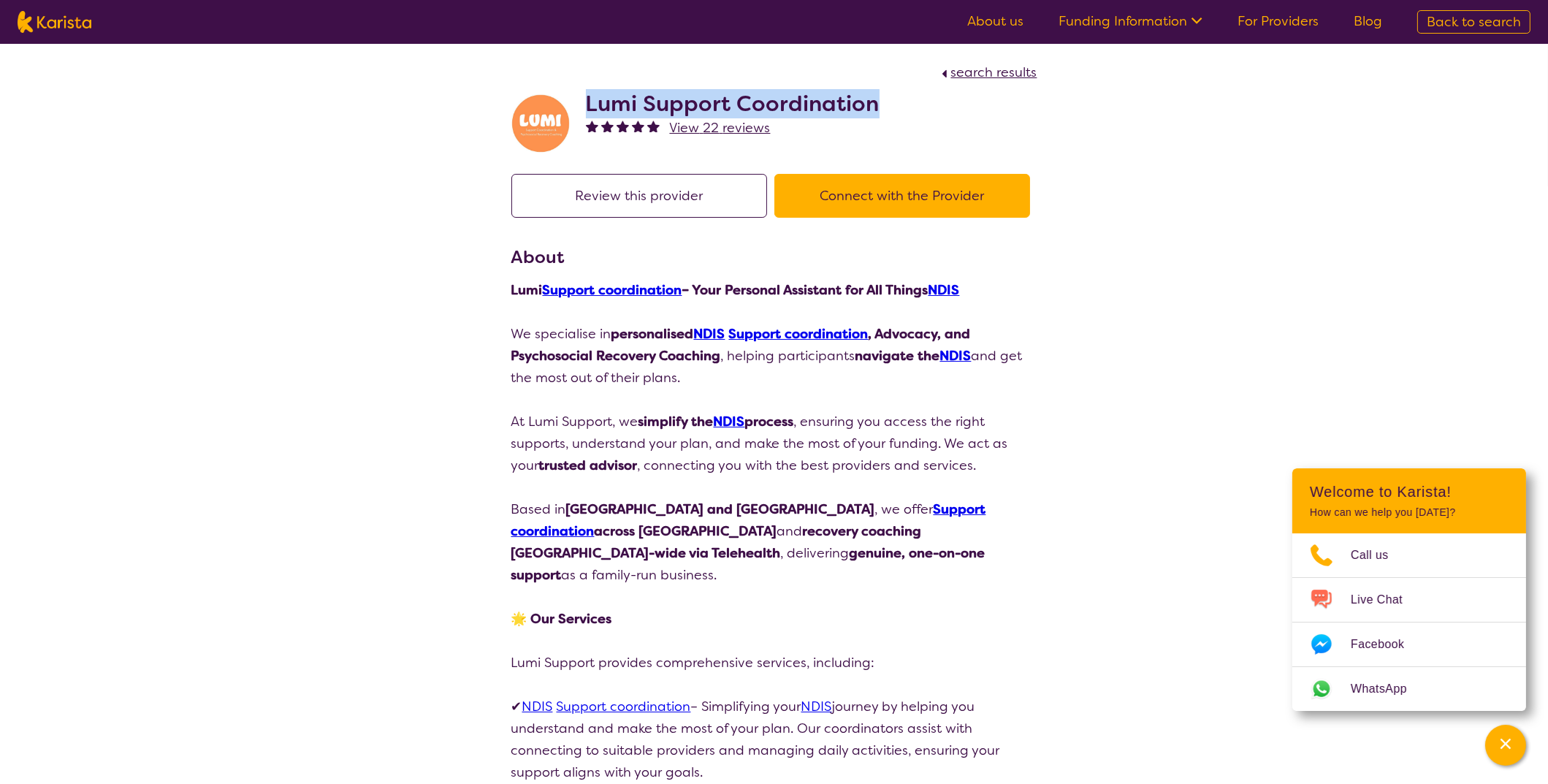
click at [580, 101] on div "Lumi Support Coordination View 22 reviews" at bounding box center [774, 120] width 526 height 73
copy h2 "Lumi Support Coordination"
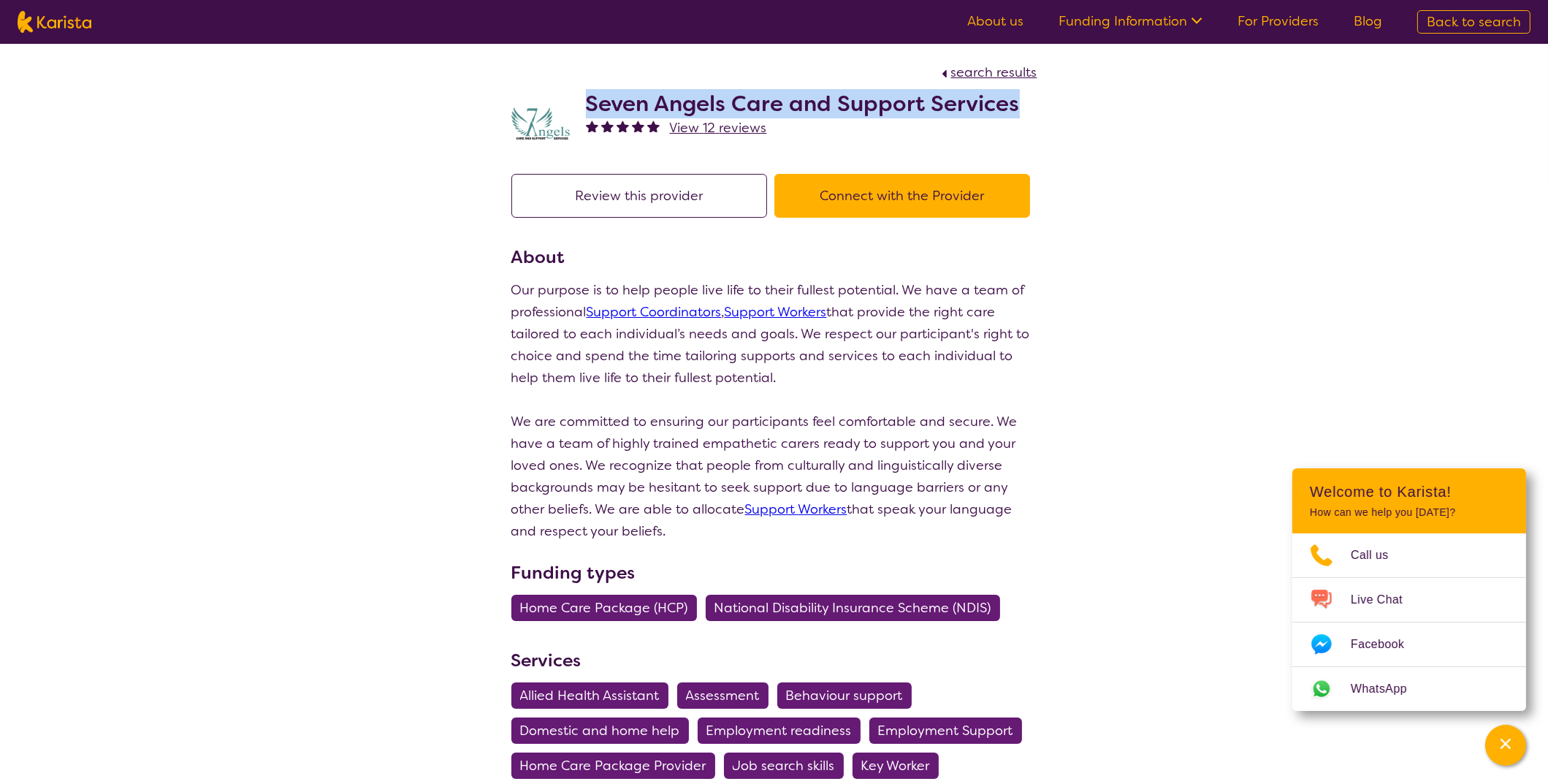
drag, startPoint x: 1051, startPoint y: 110, endPoint x: 580, endPoint y: 93, distance: 471.3
click at [580, 93] on section "search results Seven Angels Care and Support Services View 12 reviews" at bounding box center [774, 99] width 561 height 112
copy h2 "Seven Angels Care and Support Services"
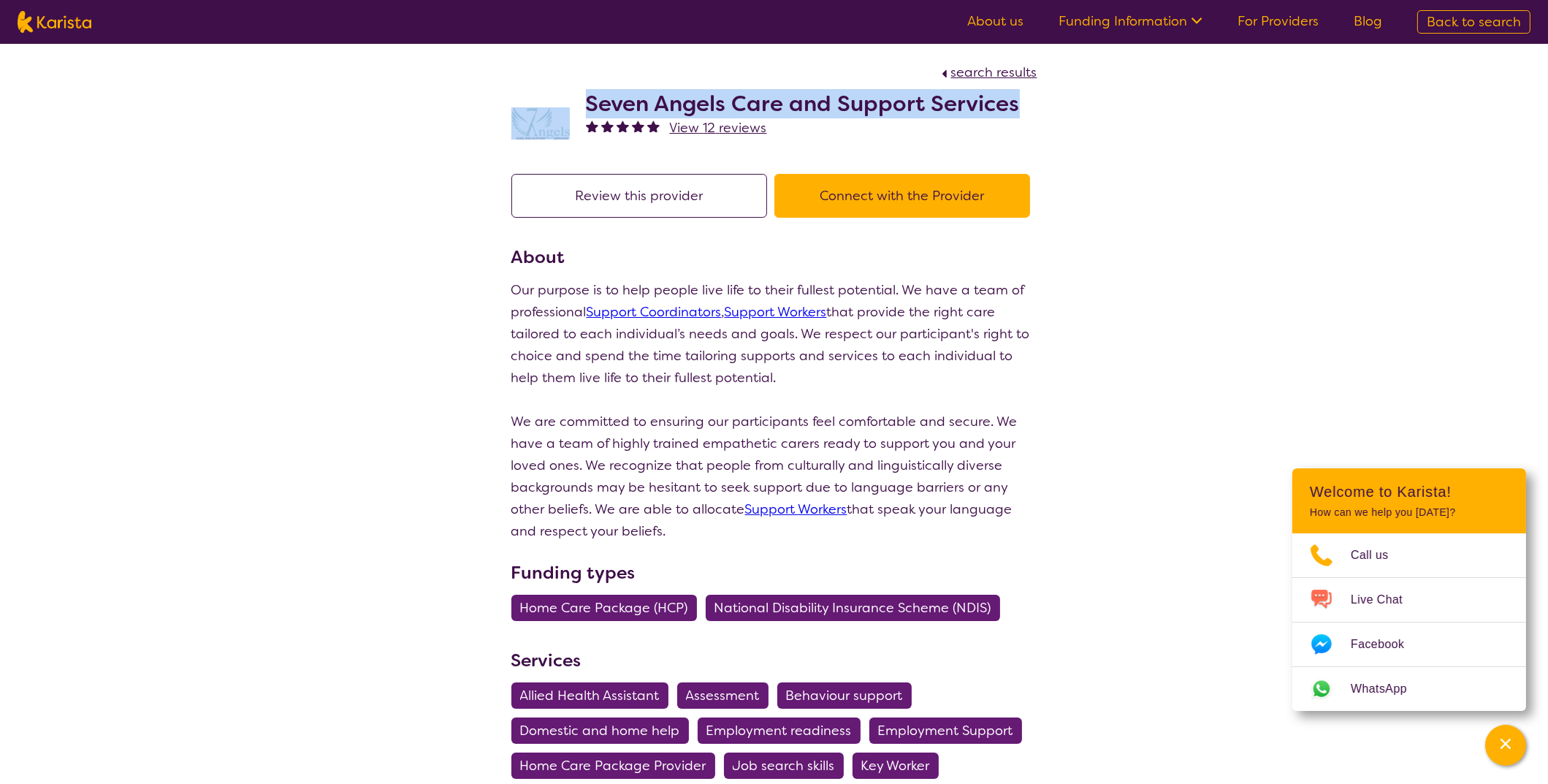
drag, startPoint x: 1033, startPoint y: 108, endPoint x: 572, endPoint y: 110, distance: 461.0
click at [572, 110] on div "Seven Angels Care and Support Services View 12 reviews" at bounding box center [774, 120] width 526 height 73
copy div "Seven Angels Care and Support Services"
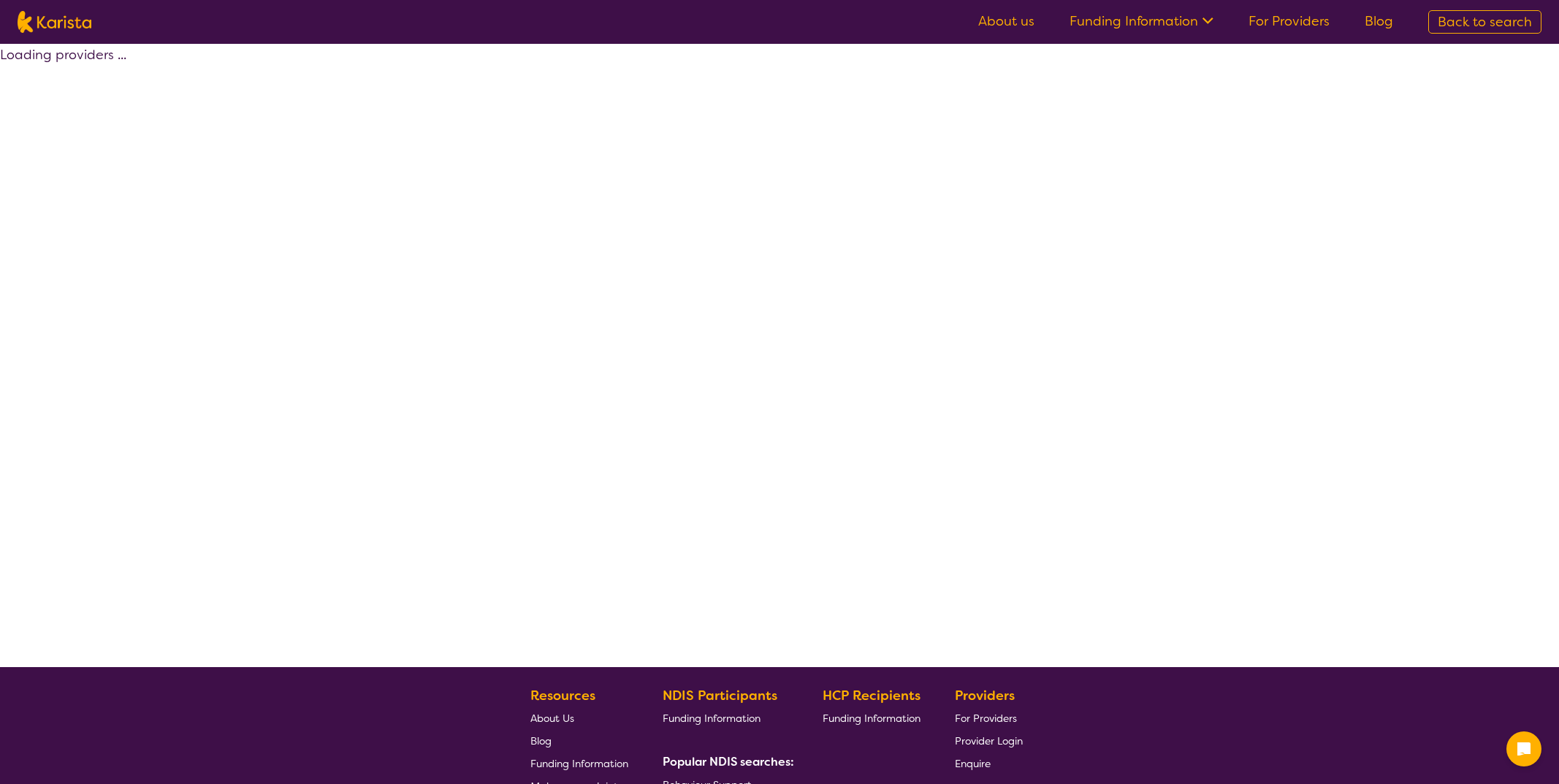
select select "by_score"
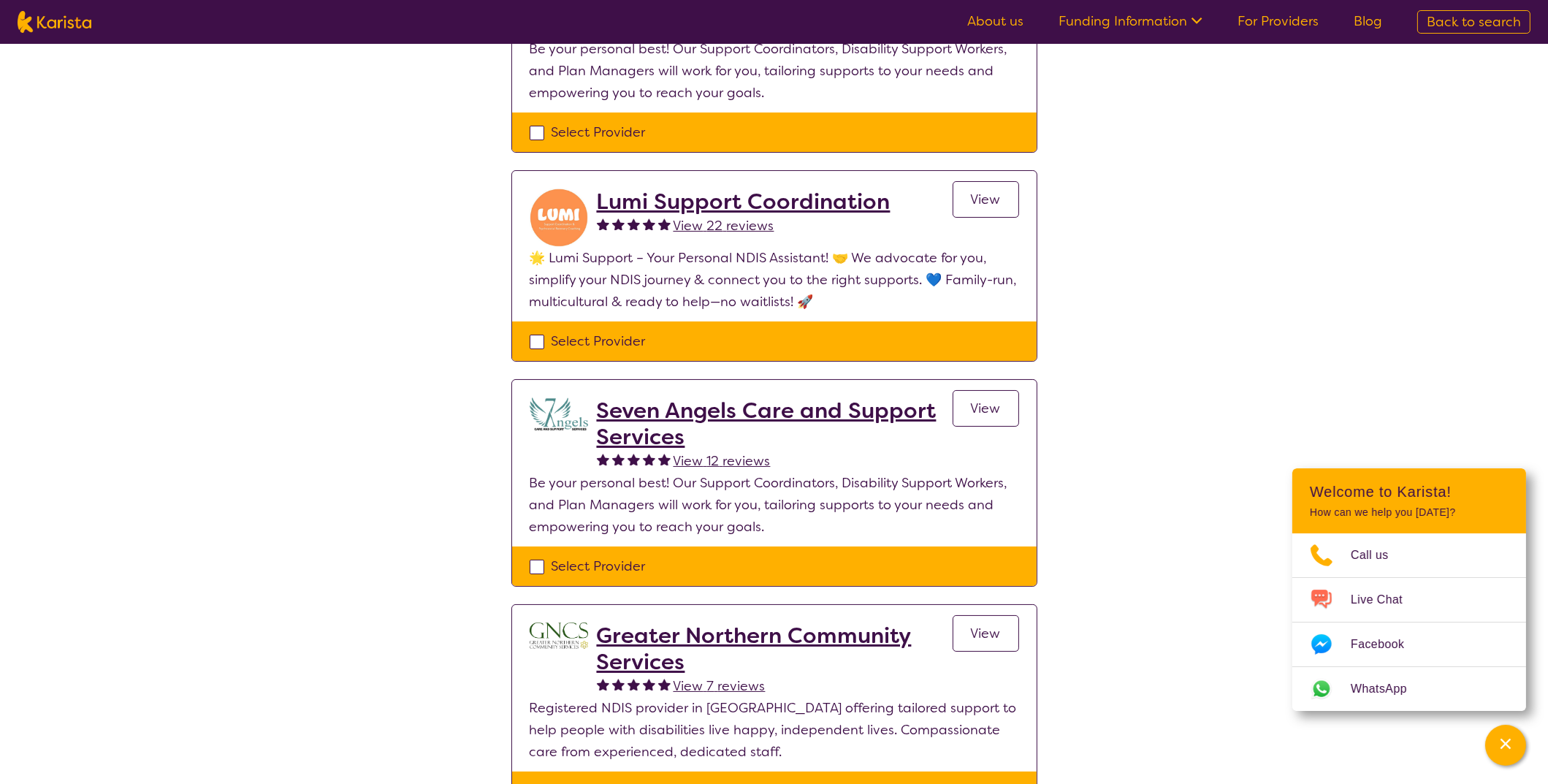
scroll to position [291, 0]
